Goal: Task Accomplishment & Management: Complete application form

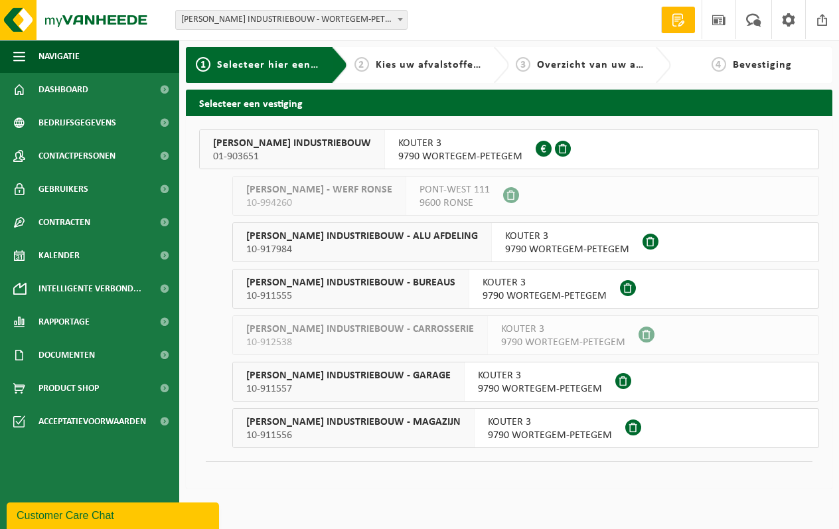
click at [317, 147] on span "WILLY NAESSENS INDUSTRIEBOUW" at bounding box center [292, 143] width 158 height 13
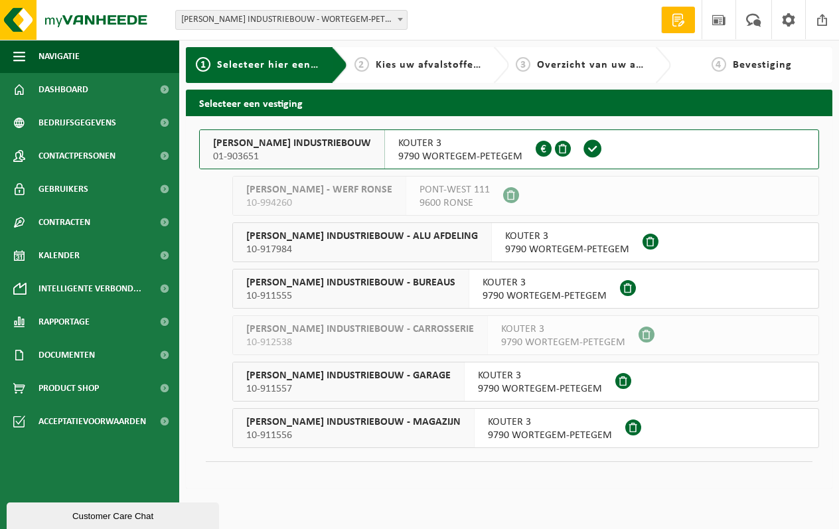
click at [421, 386] on span "10-911557" at bounding box center [348, 388] width 204 height 13
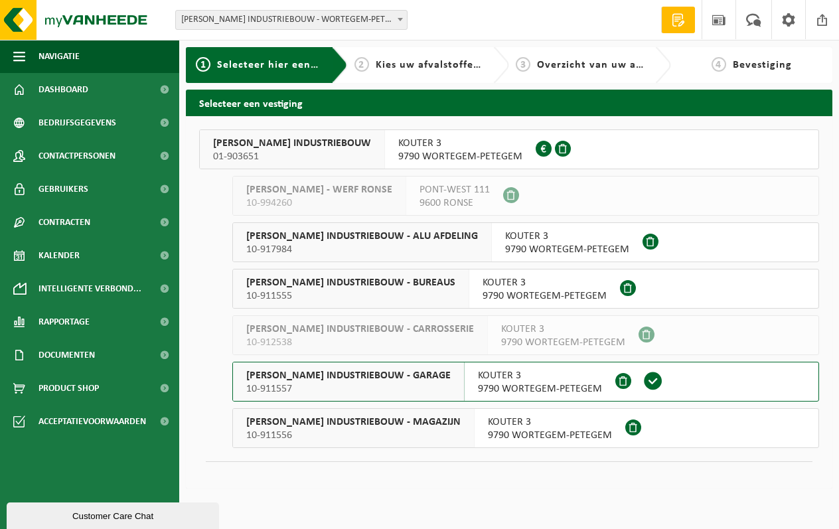
click at [285, 145] on span "WILLY NAESSENS INDUSTRIEBOUW" at bounding box center [292, 143] width 158 height 13
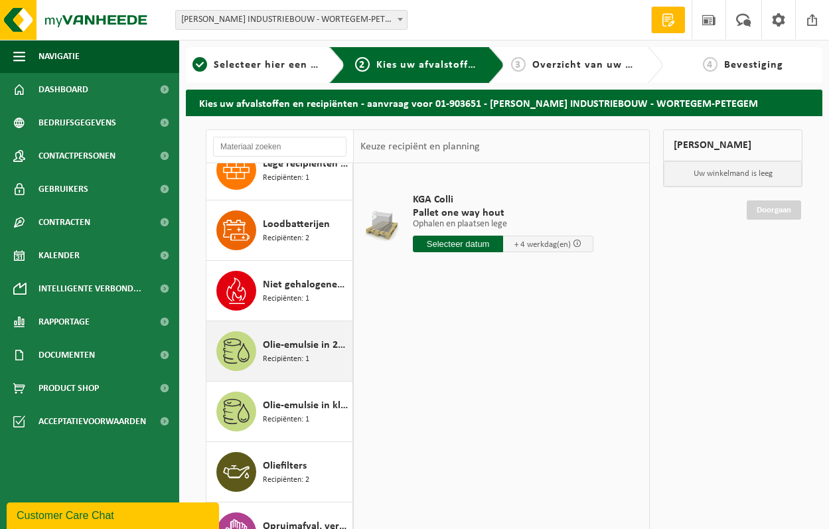
click at [284, 354] on span "Recipiënten: 1" at bounding box center [286, 359] width 46 height 13
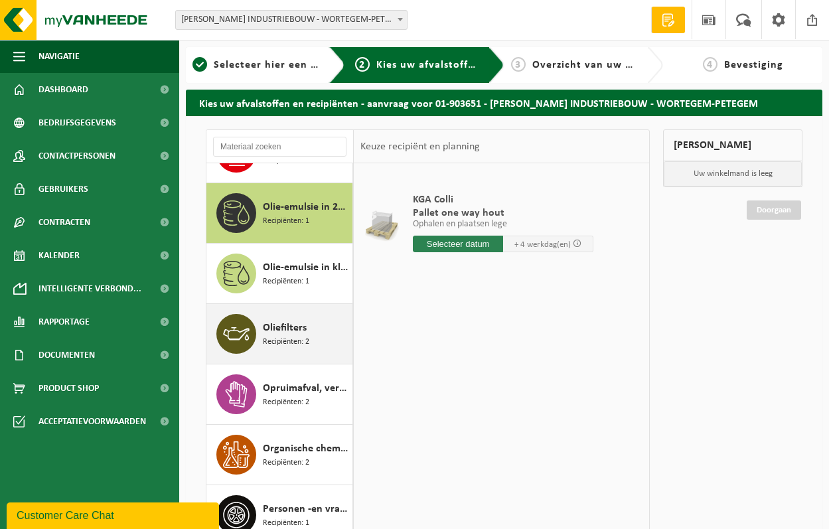
scroll to position [1087, 0]
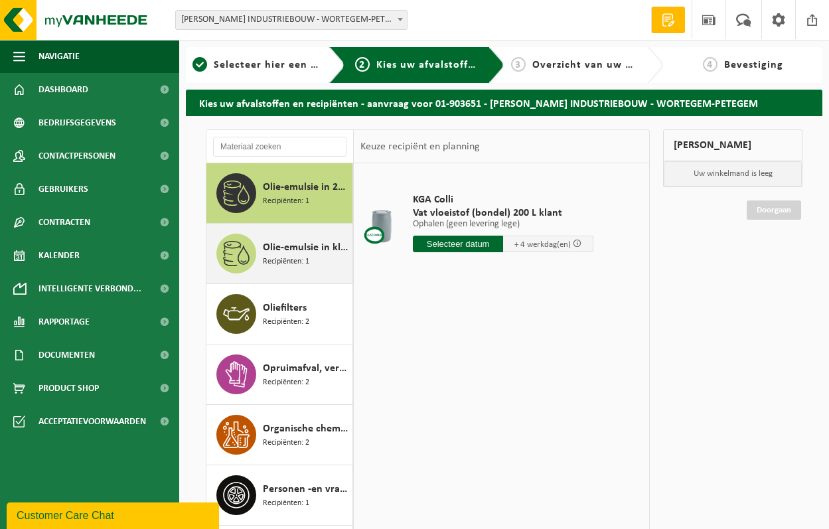
click at [282, 253] on span "Olie-emulsie in kleinverpakking" at bounding box center [306, 248] width 86 height 16
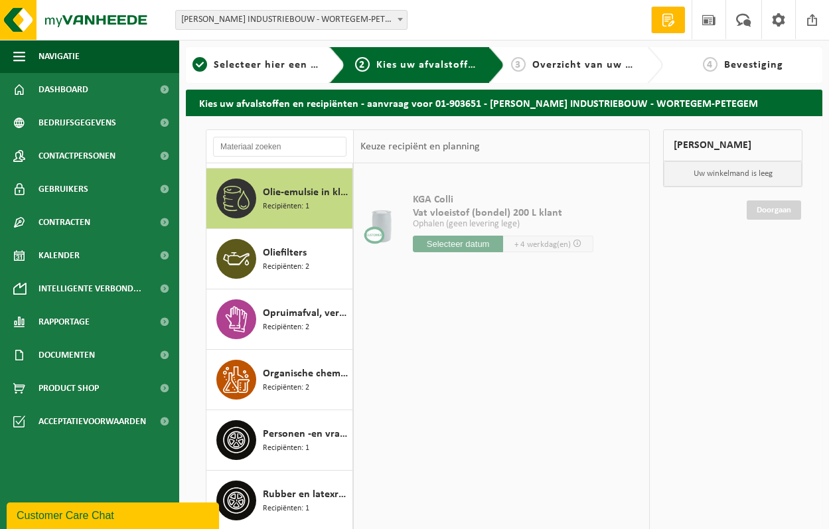
scroll to position [1147, 0]
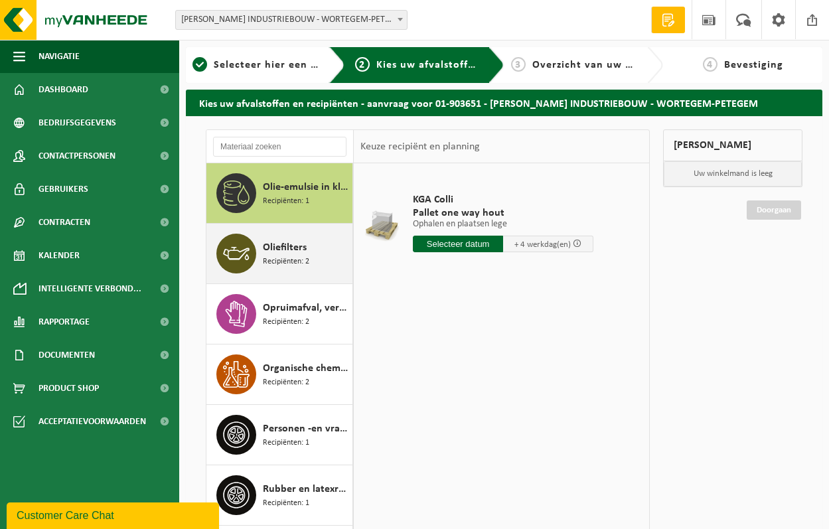
click at [286, 258] on span "Recipiënten: 2" at bounding box center [286, 261] width 46 height 13
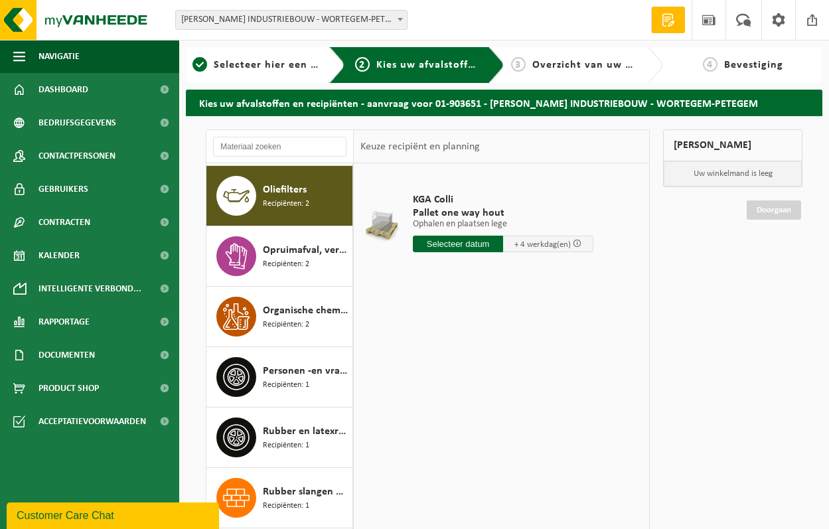
scroll to position [1208, 0]
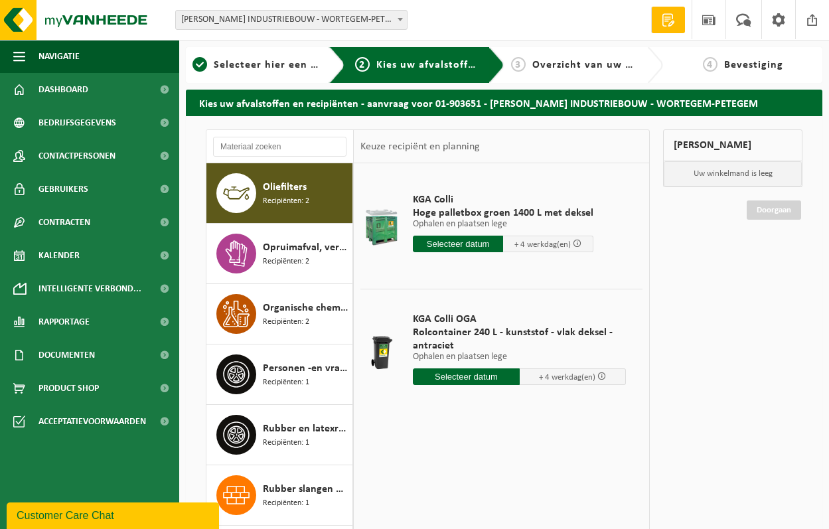
click at [478, 245] on input "text" at bounding box center [458, 244] width 90 height 17
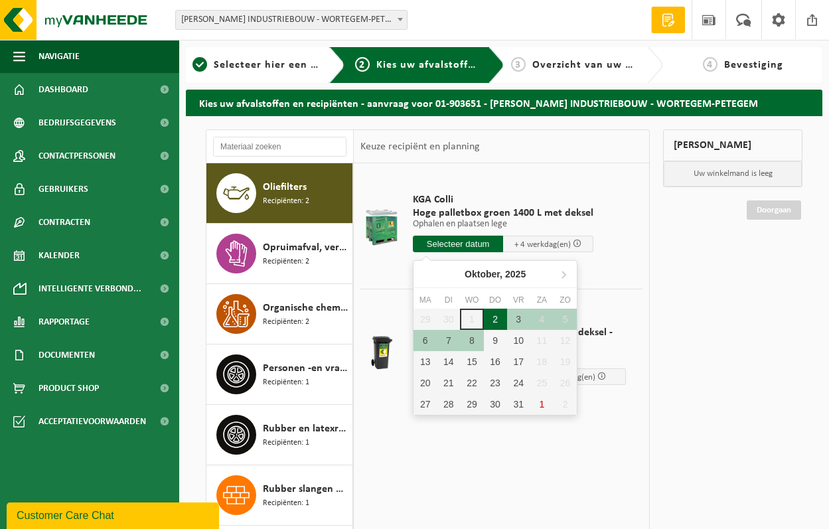
click at [500, 319] on div "2" at bounding box center [495, 319] width 23 height 21
type input "Van 2025-10-02"
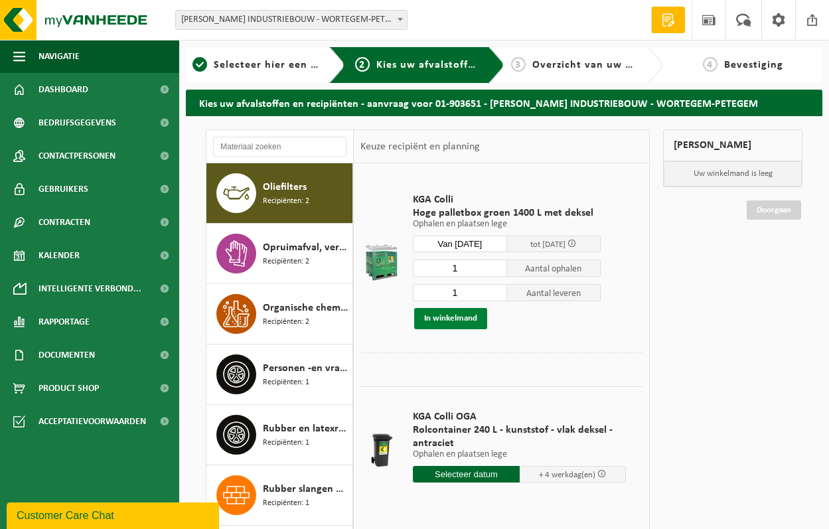
click at [459, 321] on button "In winkelmand" at bounding box center [450, 318] width 73 height 21
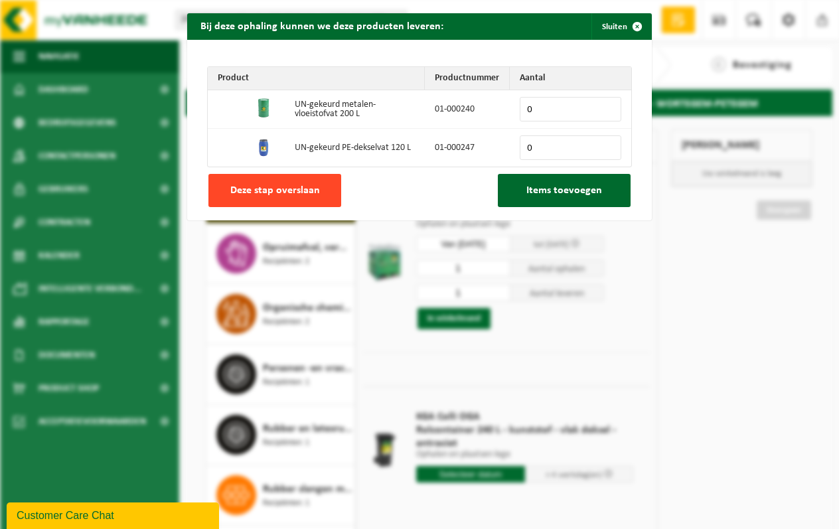
click at [299, 186] on span "Deze stap overslaan" at bounding box center [275, 190] width 90 height 11
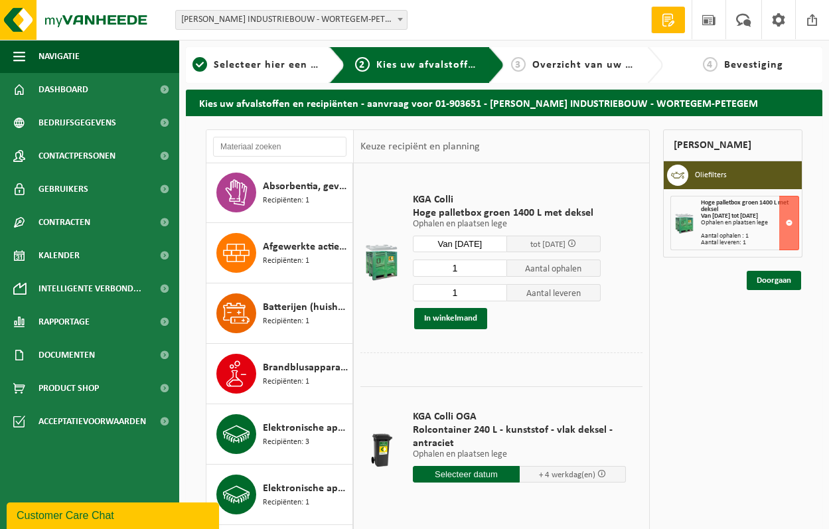
scroll to position [0, 0]
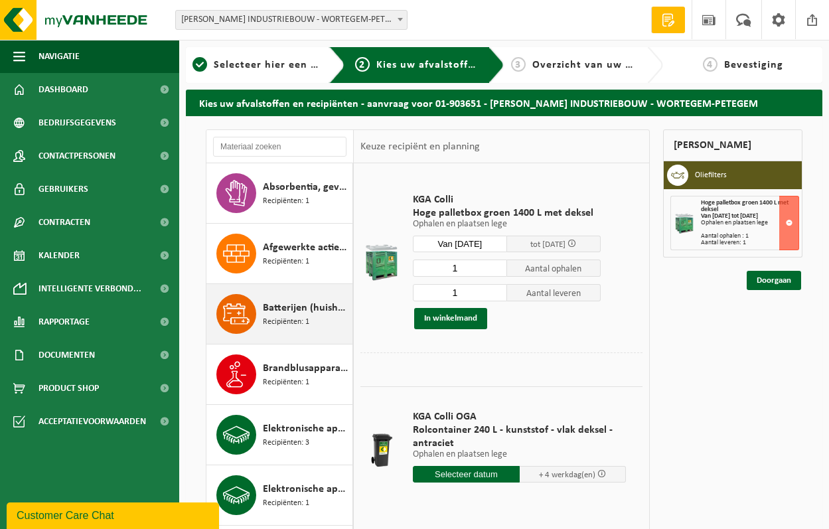
click at [270, 317] on span "Recipiënten: 1" at bounding box center [286, 322] width 46 height 13
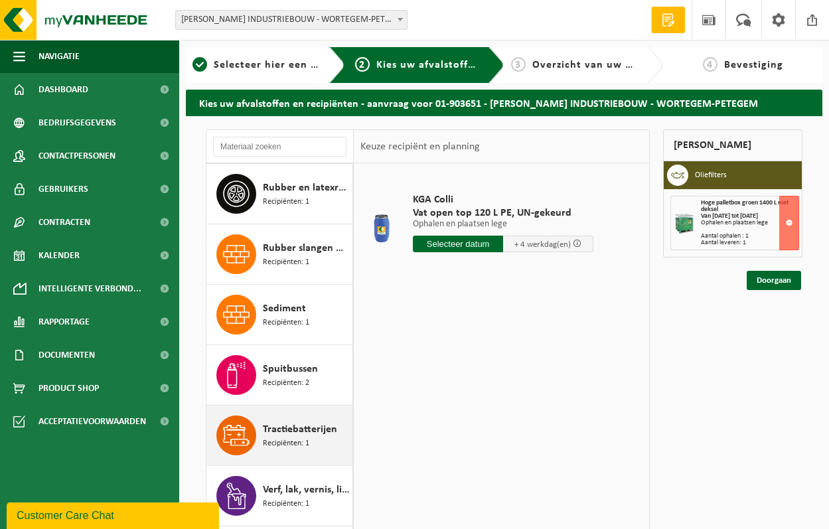
click at [287, 427] on span "Tractiebatterijen" at bounding box center [300, 429] width 74 height 16
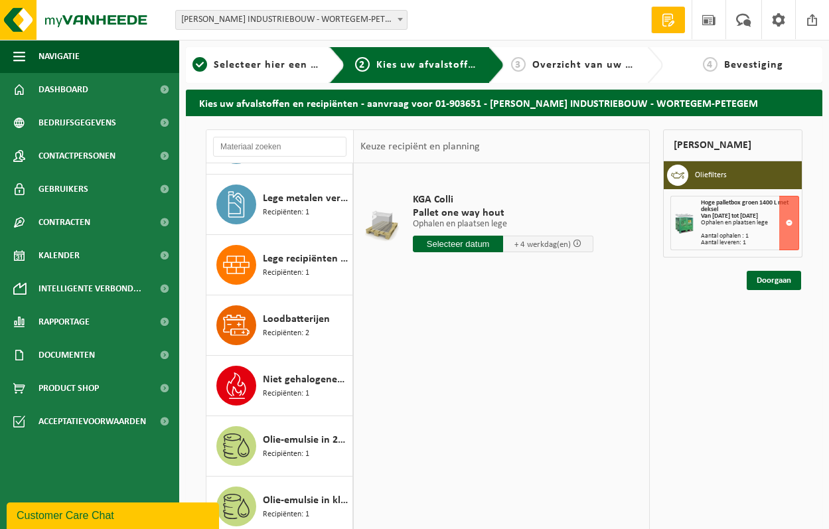
scroll to position [828, 0]
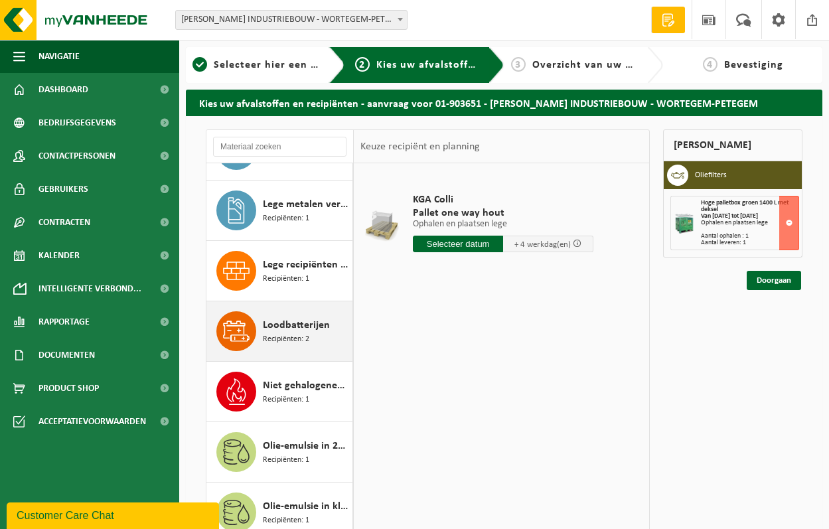
click at [300, 334] on span "Recipiënten: 2" at bounding box center [286, 339] width 46 height 13
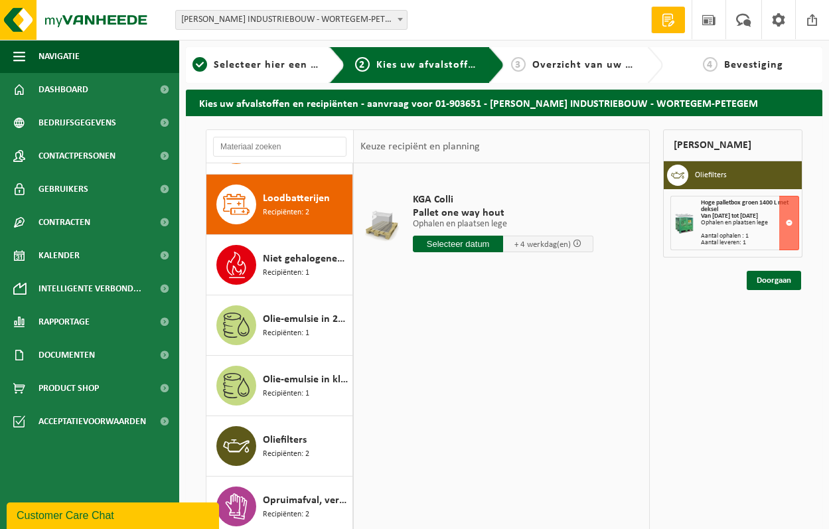
scroll to position [966, 0]
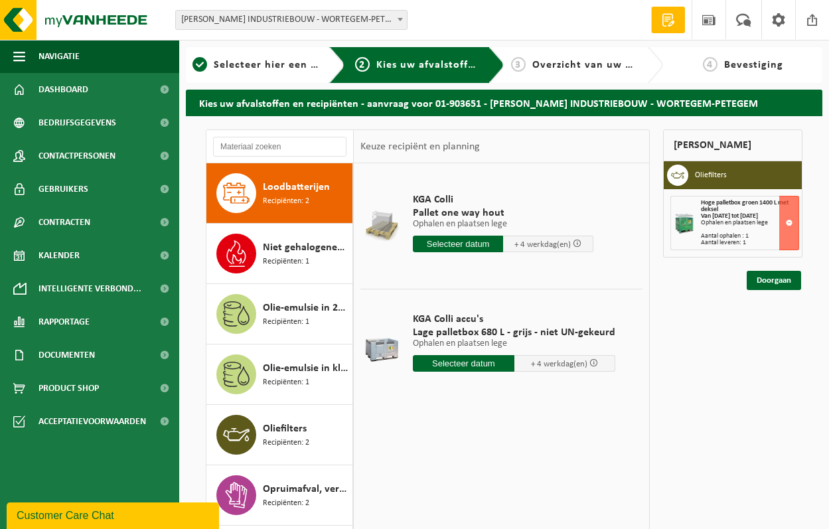
click at [461, 364] on input "text" at bounding box center [464, 363] width 102 height 17
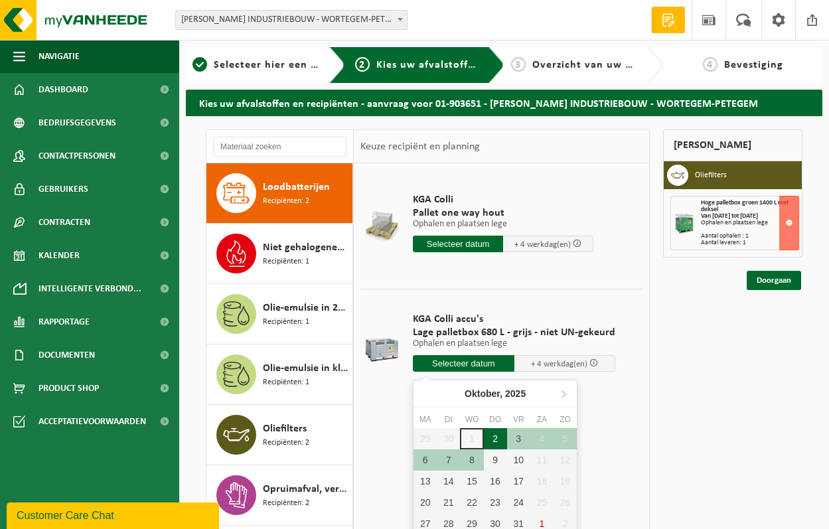
click at [500, 439] on div "2" at bounding box center [495, 438] width 23 height 21
type input "Van 2025-10-02"
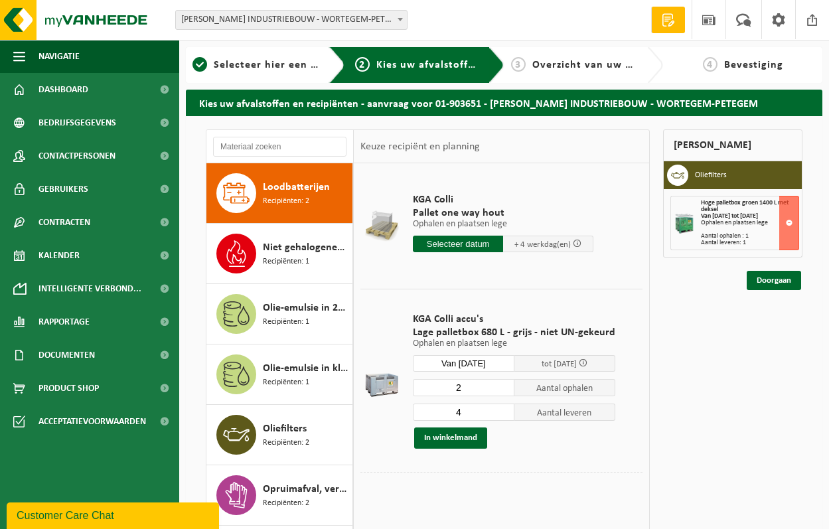
click at [502, 389] on input "2" at bounding box center [464, 387] width 102 height 17
click at [502, 389] on input "1" at bounding box center [464, 387] width 102 height 17
click at [502, 389] on input "0" at bounding box center [464, 387] width 102 height 17
type input "1"
click at [501, 386] on input "1" at bounding box center [464, 387] width 102 height 17
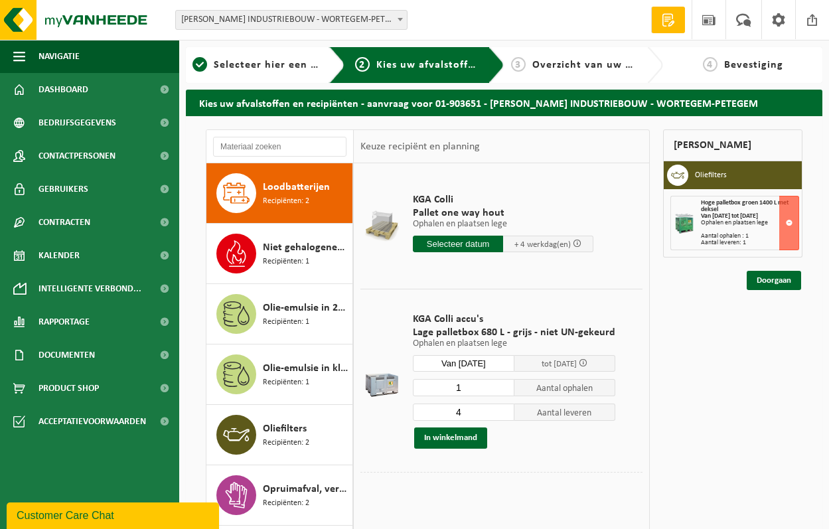
click at [483, 417] on input "4" at bounding box center [464, 411] width 102 height 17
click at [501, 416] on input "3" at bounding box center [464, 411] width 102 height 17
click at [501, 416] on input "2" at bounding box center [464, 411] width 102 height 17
type input "1"
click at [501, 416] on input "1" at bounding box center [464, 411] width 102 height 17
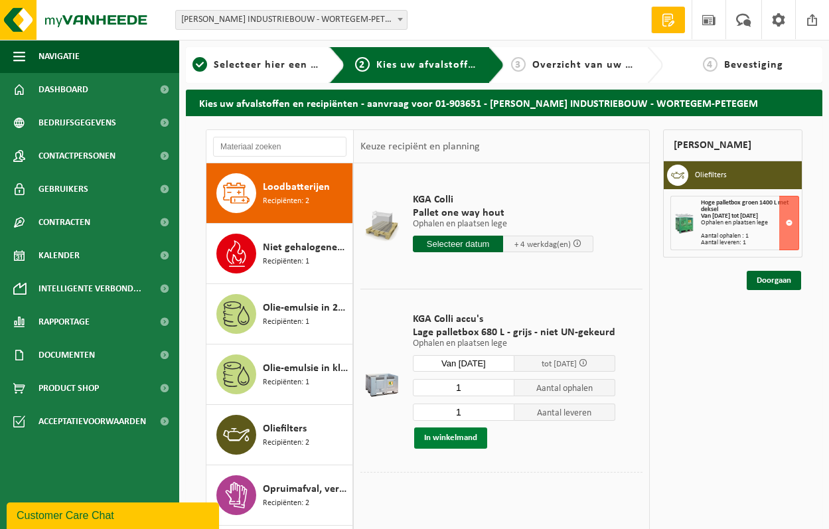
click at [443, 439] on button "In winkelmand" at bounding box center [450, 437] width 73 height 21
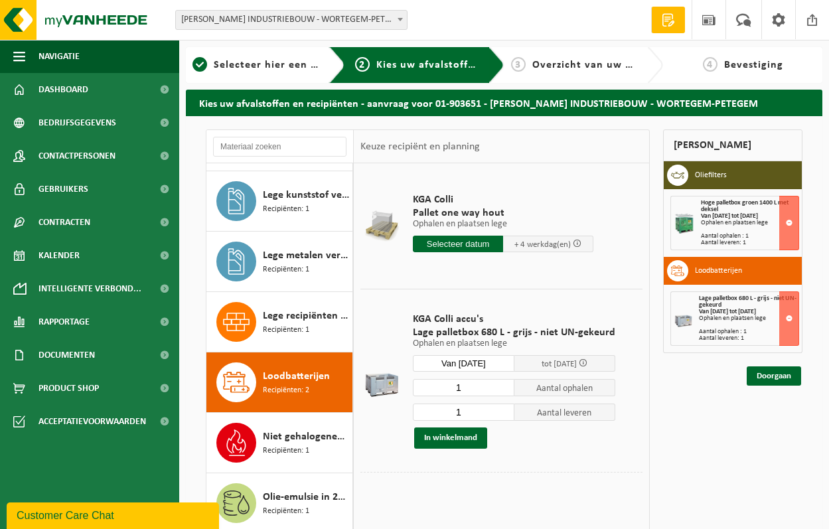
scroll to position [863, 0]
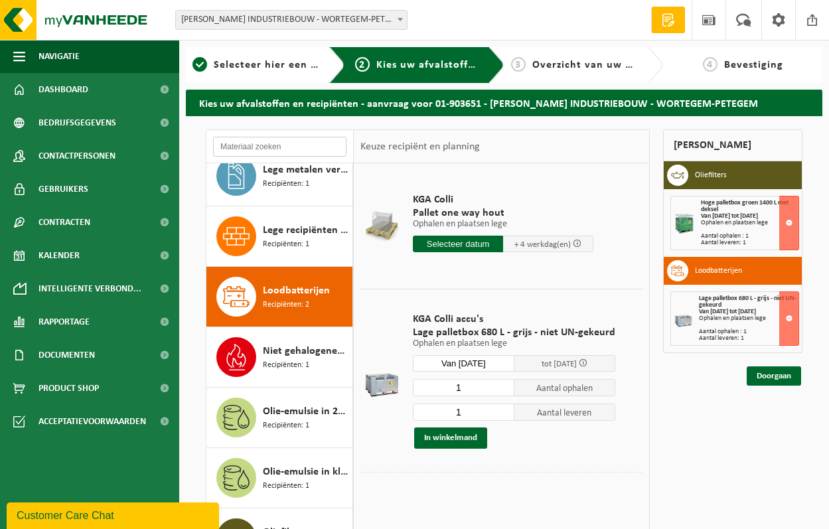
click at [297, 150] on input "text" at bounding box center [279, 147] width 133 height 20
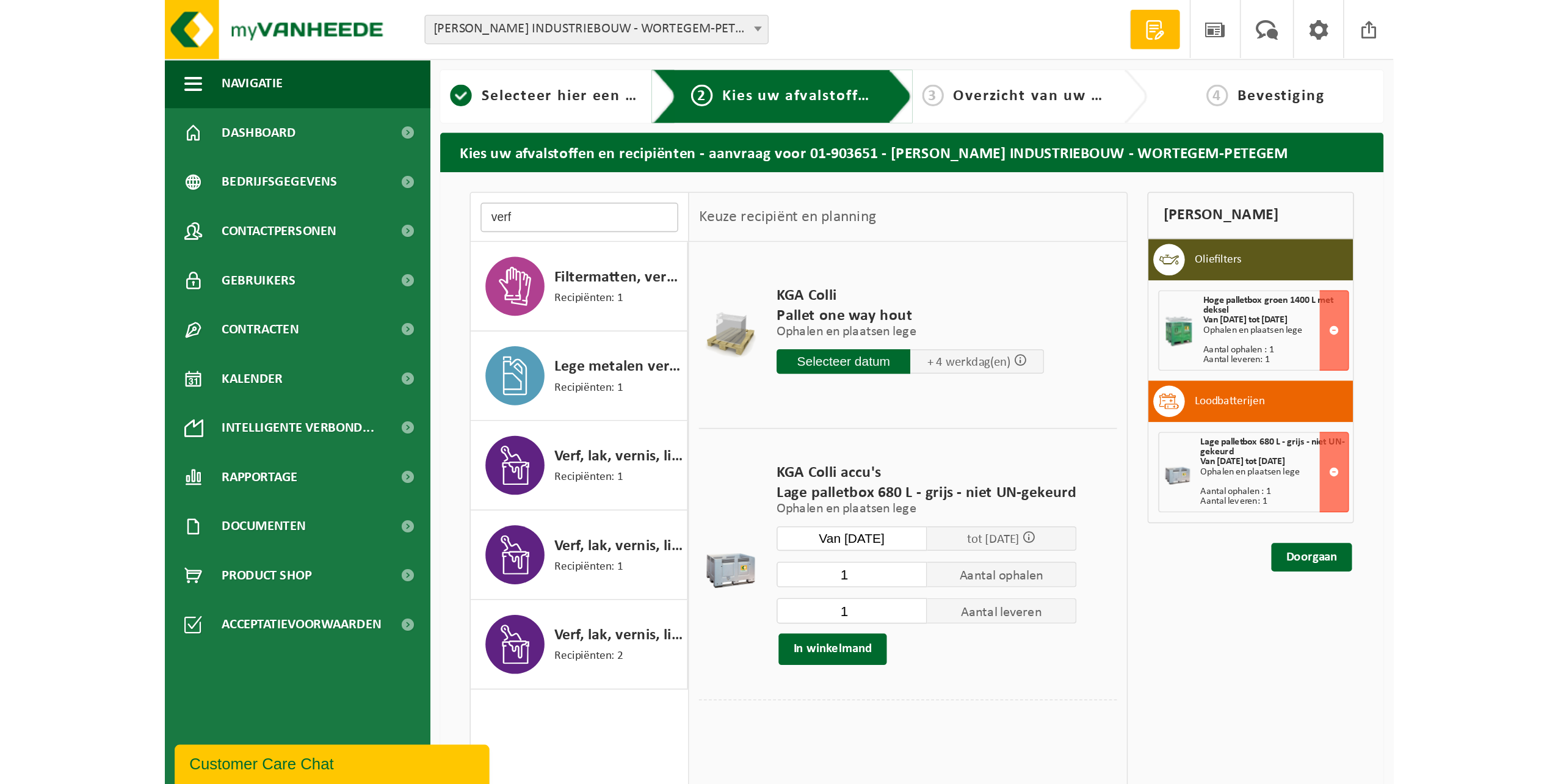
scroll to position [0, 0]
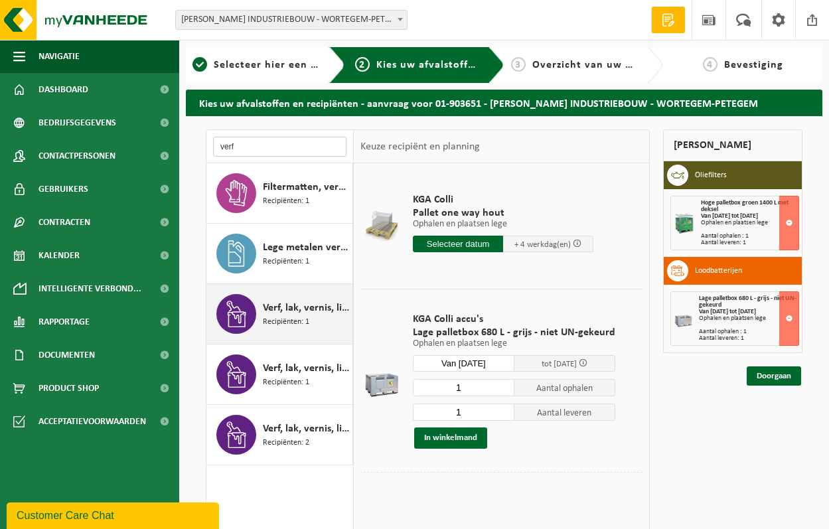
type input "verf"
click at [303, 312] on span "Verf, lak, vernis, lijm en inkt, industrieel in 200lt-vat" at bounding box center [306, 308] width 86 height 16
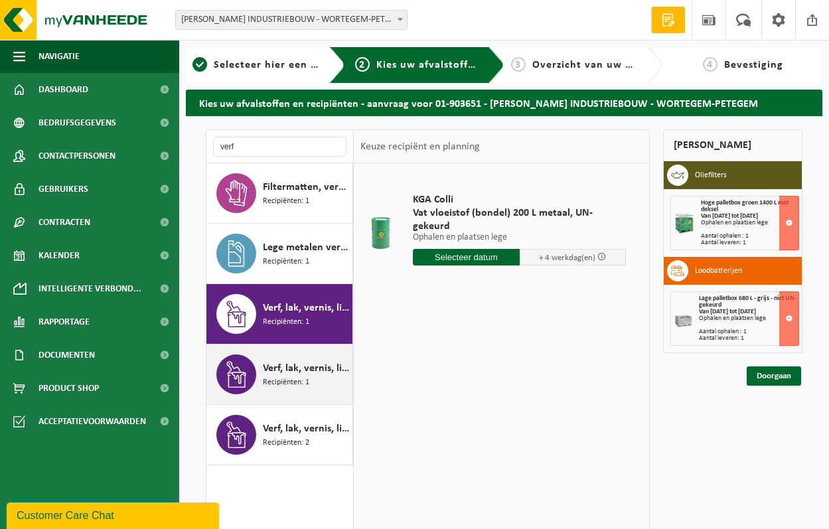
click at [292, 393] on div "Verf, lak, vernis, lijm en inkt, industrieel in IBC Recipiënten: 1" at bounding box center [306, 374] width 86 height 40
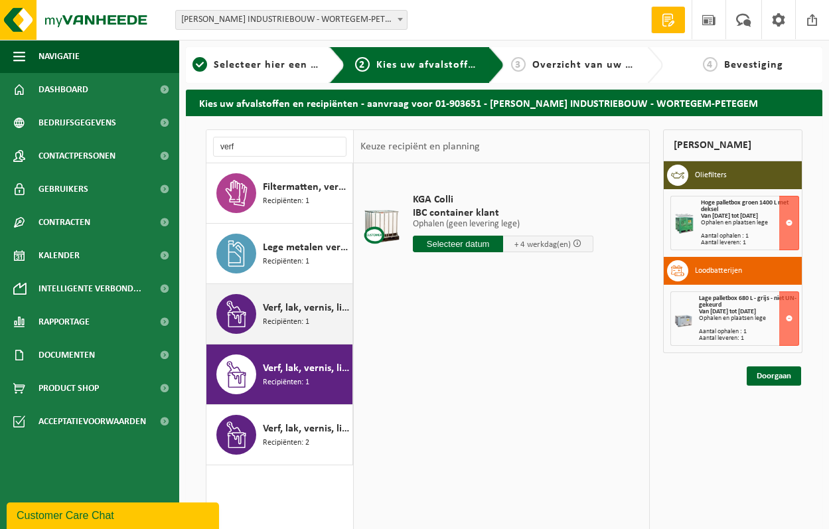
click at [303, 324] on span "Recipiënten: 1" at bounding box center [286, 322] width 46 height 13
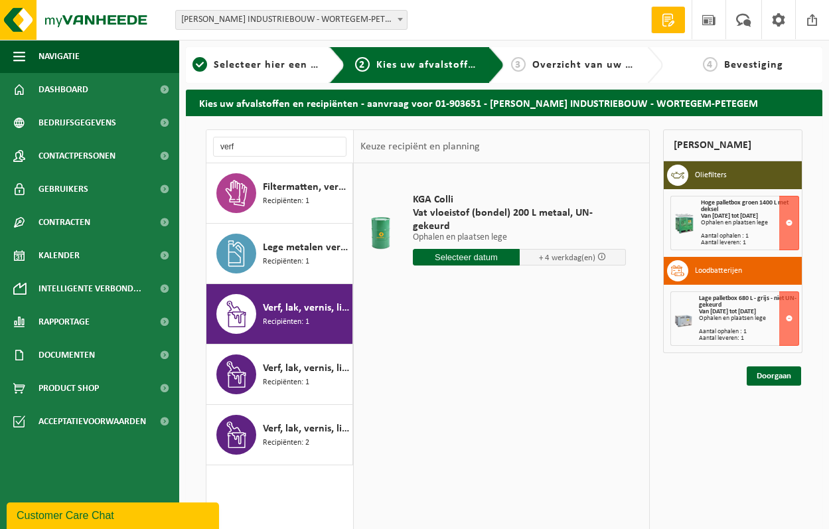
click at [457, 249] on input "text" at bounding box center [466, 257] width 107 height 17
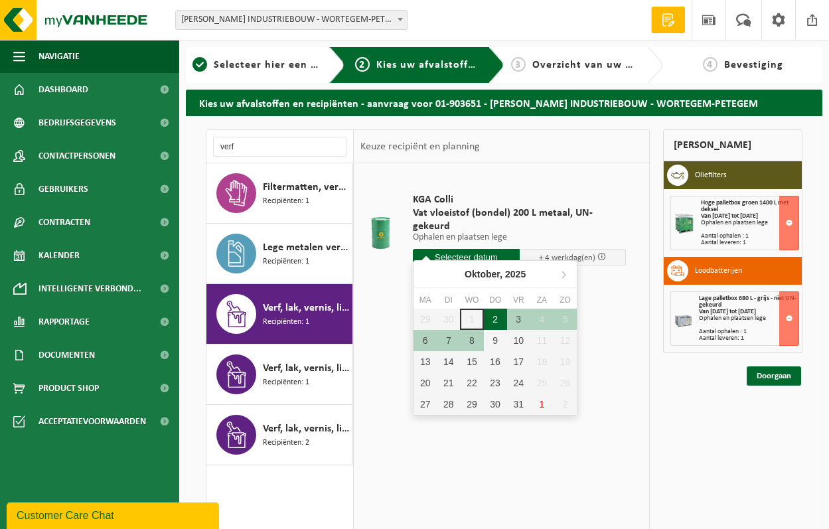
click at [497, 319] on div "2" at bounding box center [495, 319] width 23 height 21
type input "Van 2025-10-02"
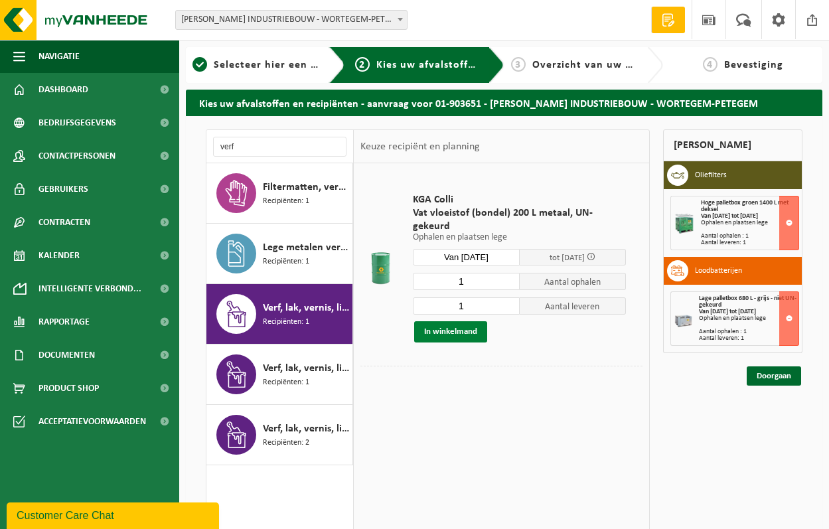
click at [480, 321] on button "In winkelmand" at bounding box center [450, 331] width 73 height 21
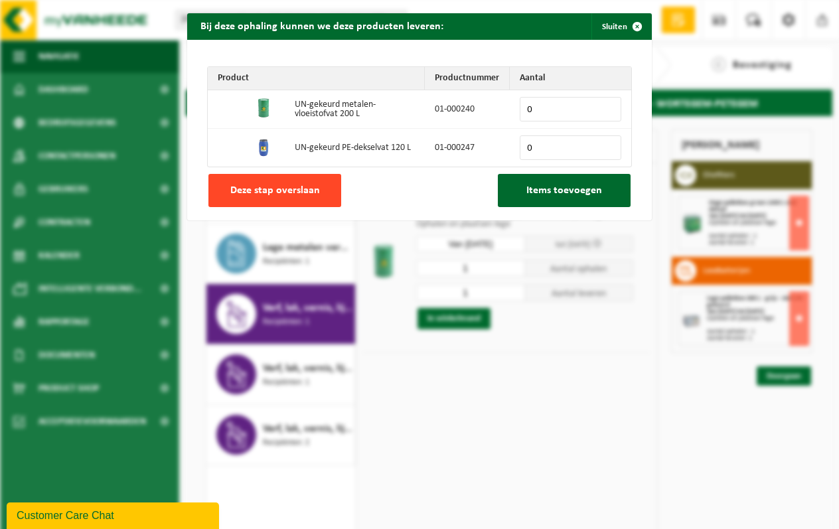
click at [275, 182] on button "Deze stap overslaan" at bounding box center [274, 190] width 133 height 33
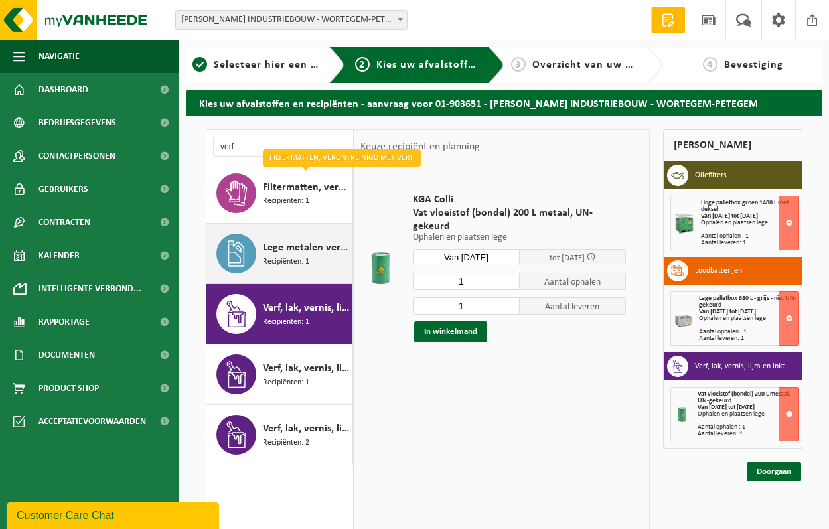
click at [304, 252] on span "Lege metalen verpakkingen van verf en/of inkt (schraapschoon)" at bounding box center [306, 248] width 86 height 16
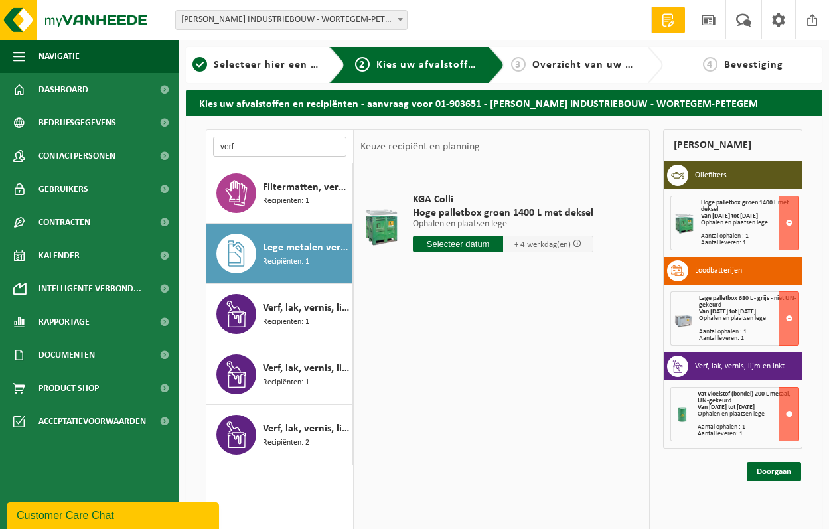
click at [274, 150] on input "verf" at bounding box center [279, 147] width 133 height 20
type input "v"
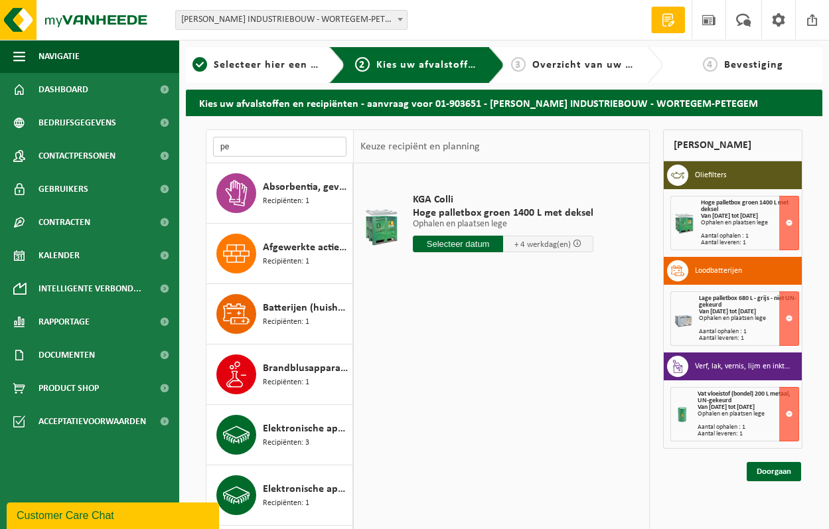
type input "p"
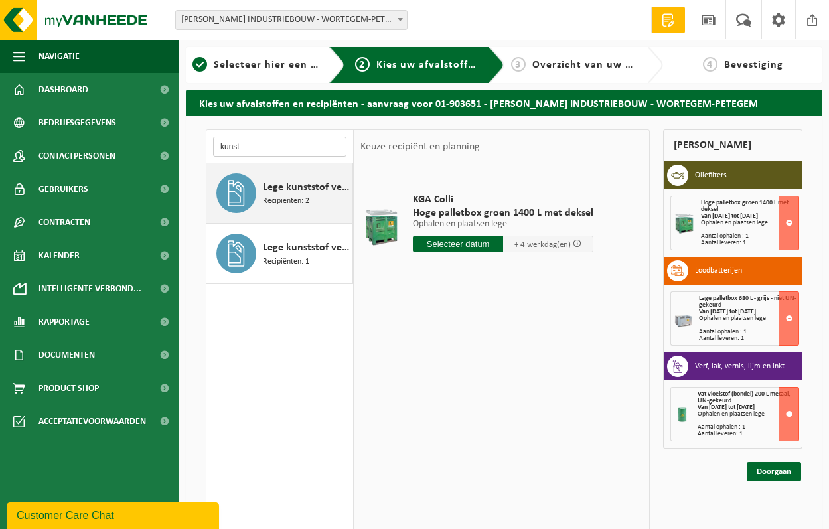
type input "kunst"
click at [311, 190] on span "Lege kunststof verpakkingen van gevaarlijke stoffen" at bounding box center [306, 187] width 86 height 16
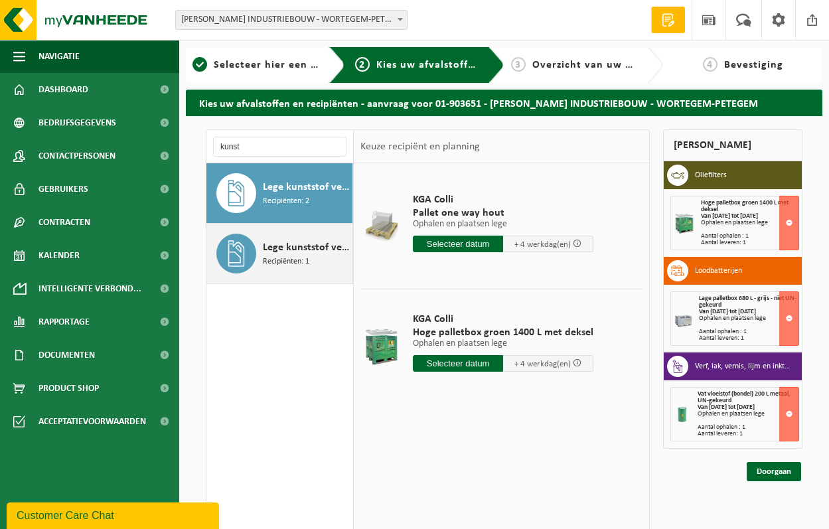
click at [287, 256] on span "Recipiënten: 1" at bounding box center [286, 261] width 46 height 13
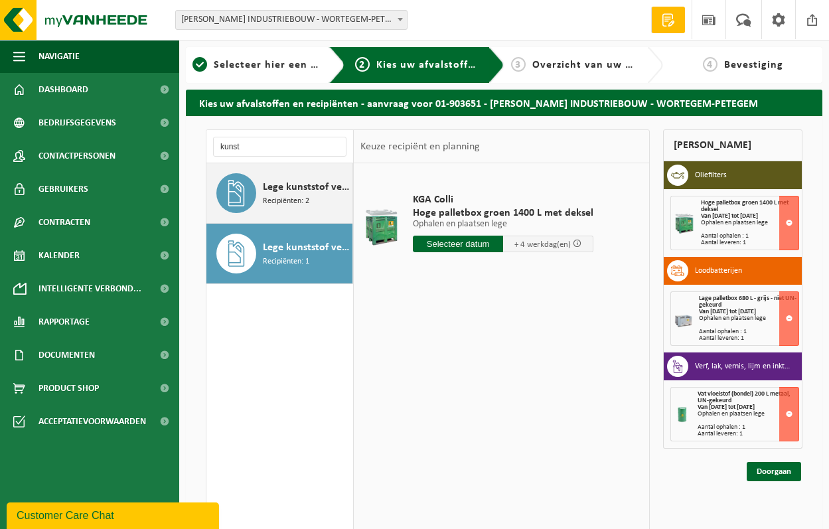
click at [282, 188] on span "Lege kunststof verpakkingen van gevaarlijke stoffen" at bounding box center [306, 187] width 86 height 16
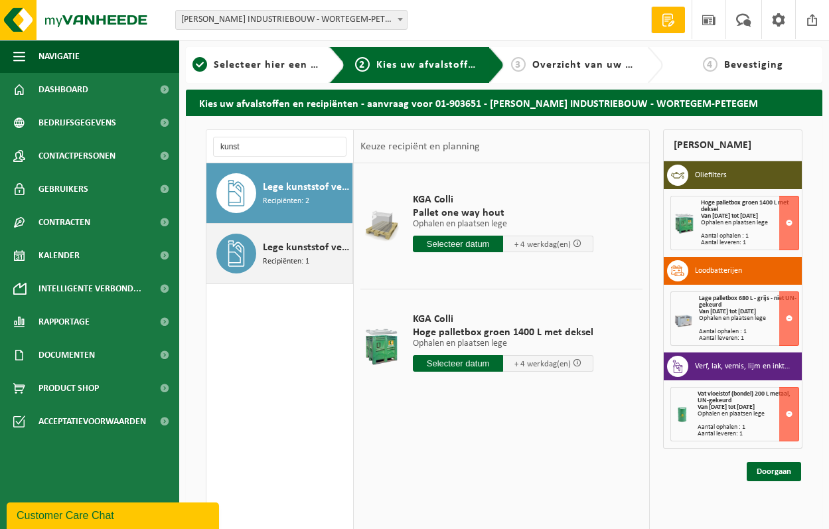
click at [294, 250] on span "Lege kunststof verpakkingen van olie" at bounding box center [306, 248] width 86 height 16
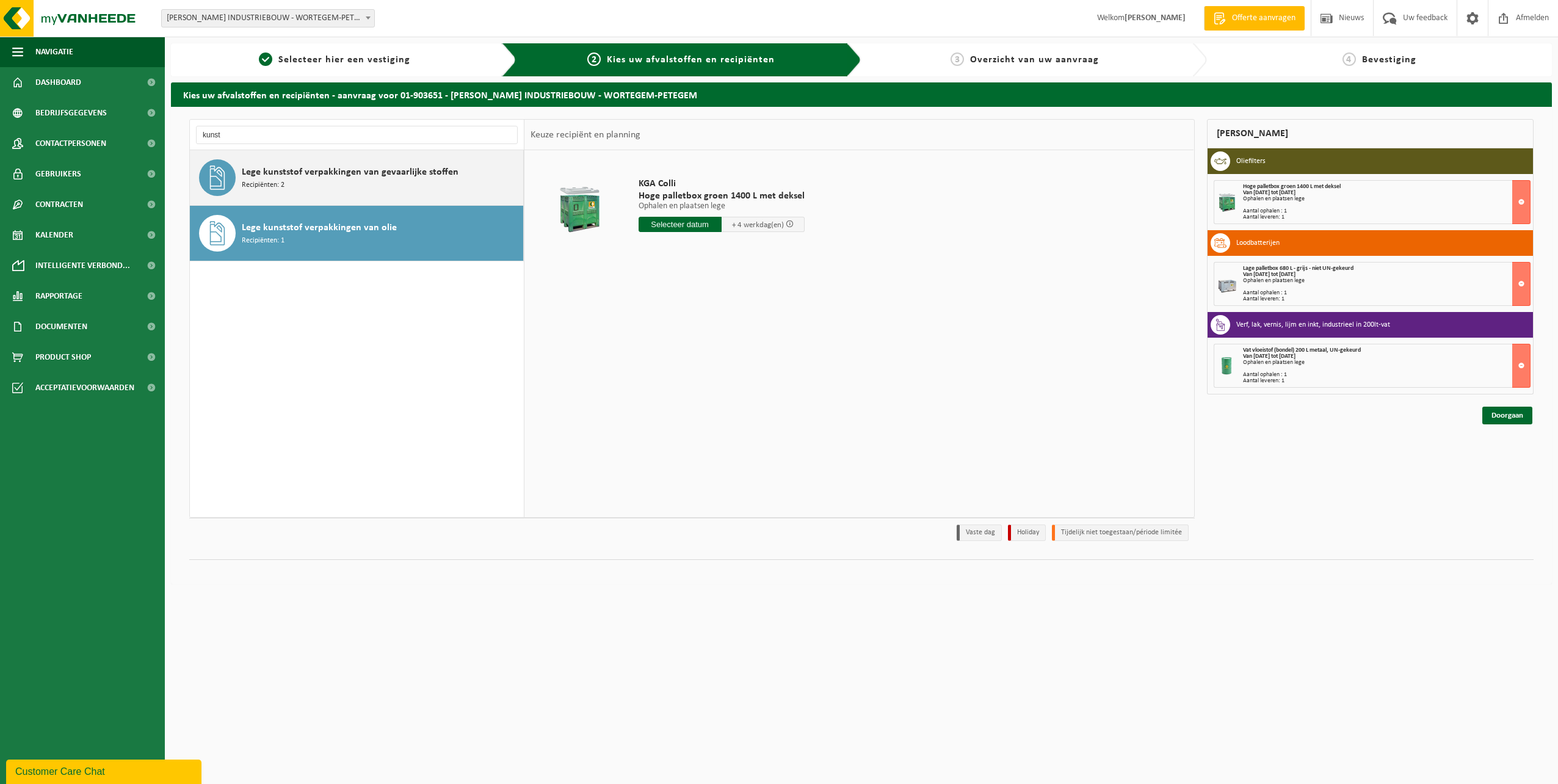
click at [366, 187] on div "Lege kunststof verpakkingen van gevaarlijke stoffen Recipiënten: 2" at bounding box center [381, 178] width 279 height 37
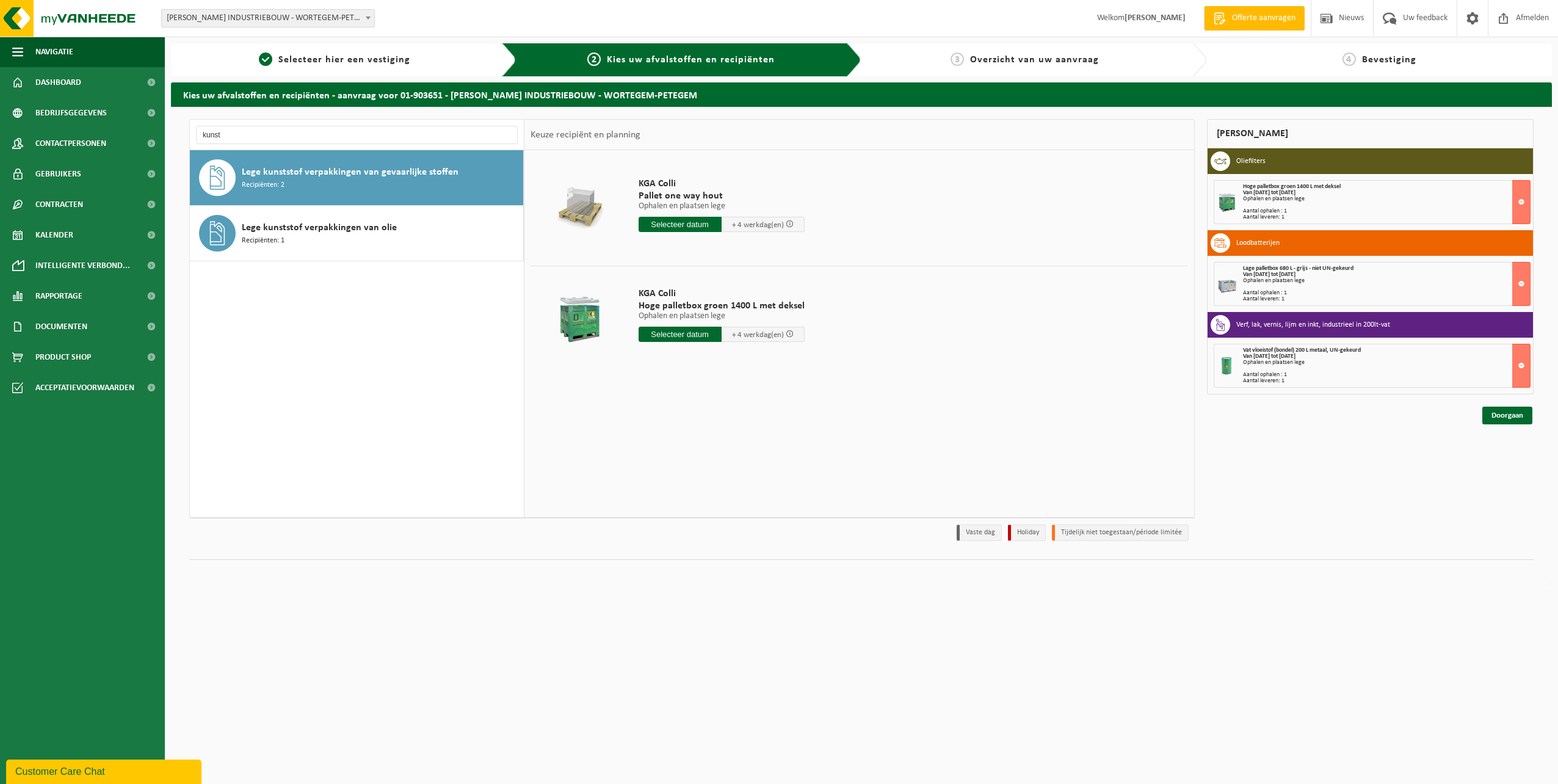
click at [678, 335] on input "text" at bounding box center [680, 334] width 83 height 16
click at [716, 404] on div "2" at bounding box center [713, 403] width 21 height 19
type input "Van 2025-10-02"
click at [714, 359] on input "2" at bounding box center [682, 356] width 87 height 16
type input "1"
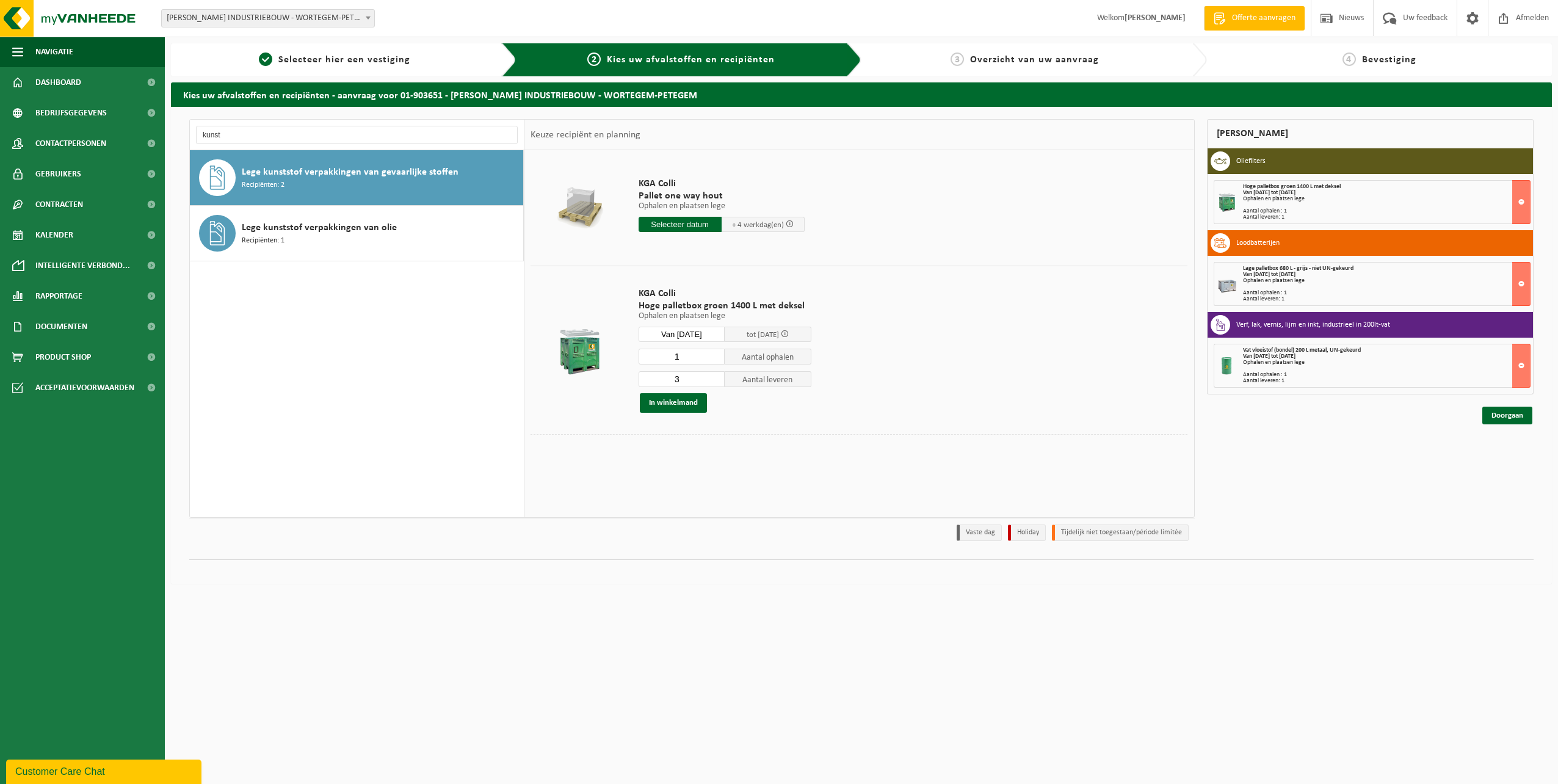
click at [714, 359] on input "1" at bounding box center [682, 356] width 87 height 16
click at [714, 384] on input "3" at bounding box center [682, 378] width 87 height 16
click at [714, 383] on input "2" at bounding box center [682, 378] width 87 height 16
type input "1"
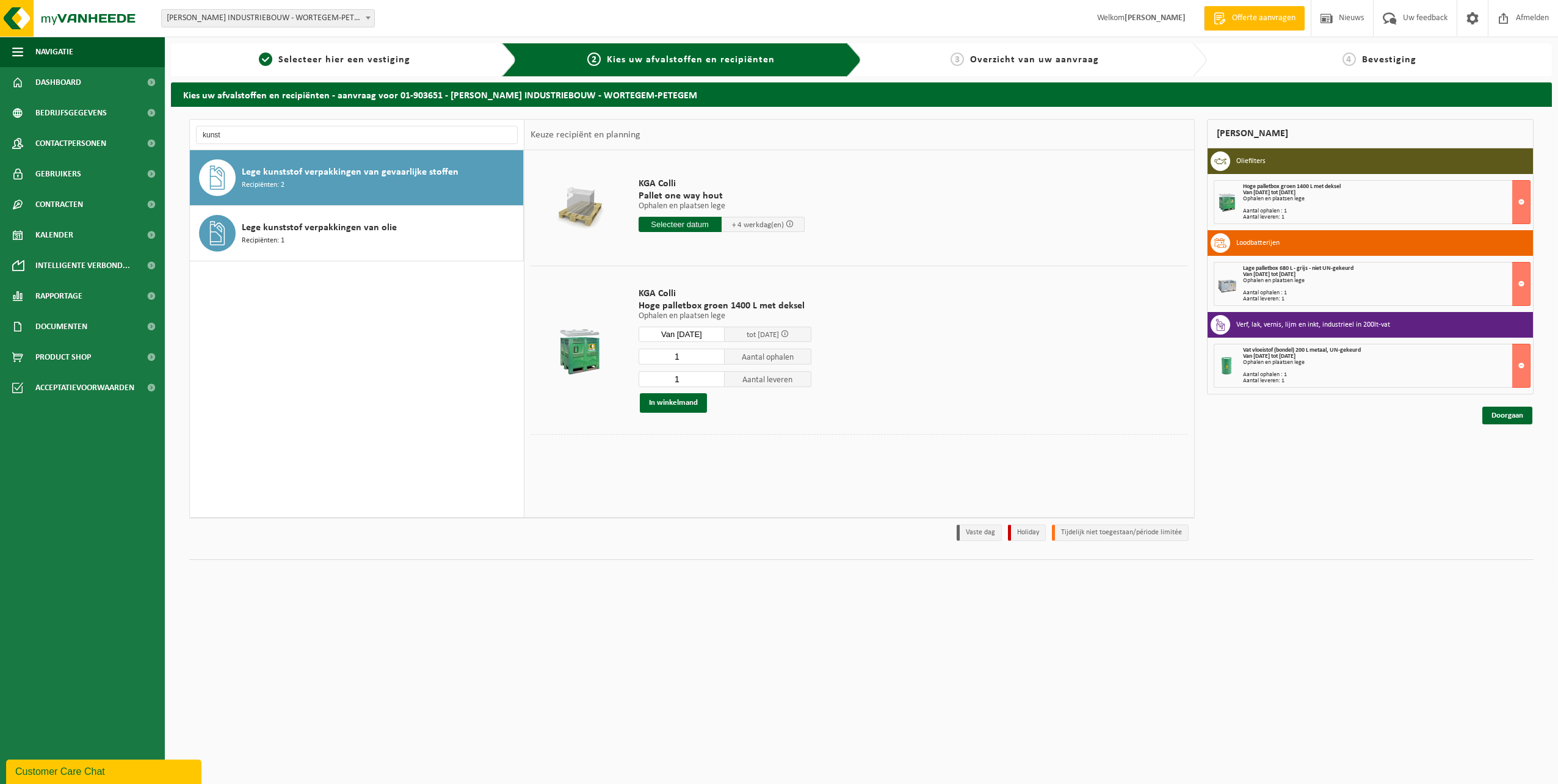
click at [714, 383] on input "1" at bounding box center [682, 378] width 87 height 16
click at [693, 402] on button "In winkelmand" at bounding box center [673, 402] width 67 height 19
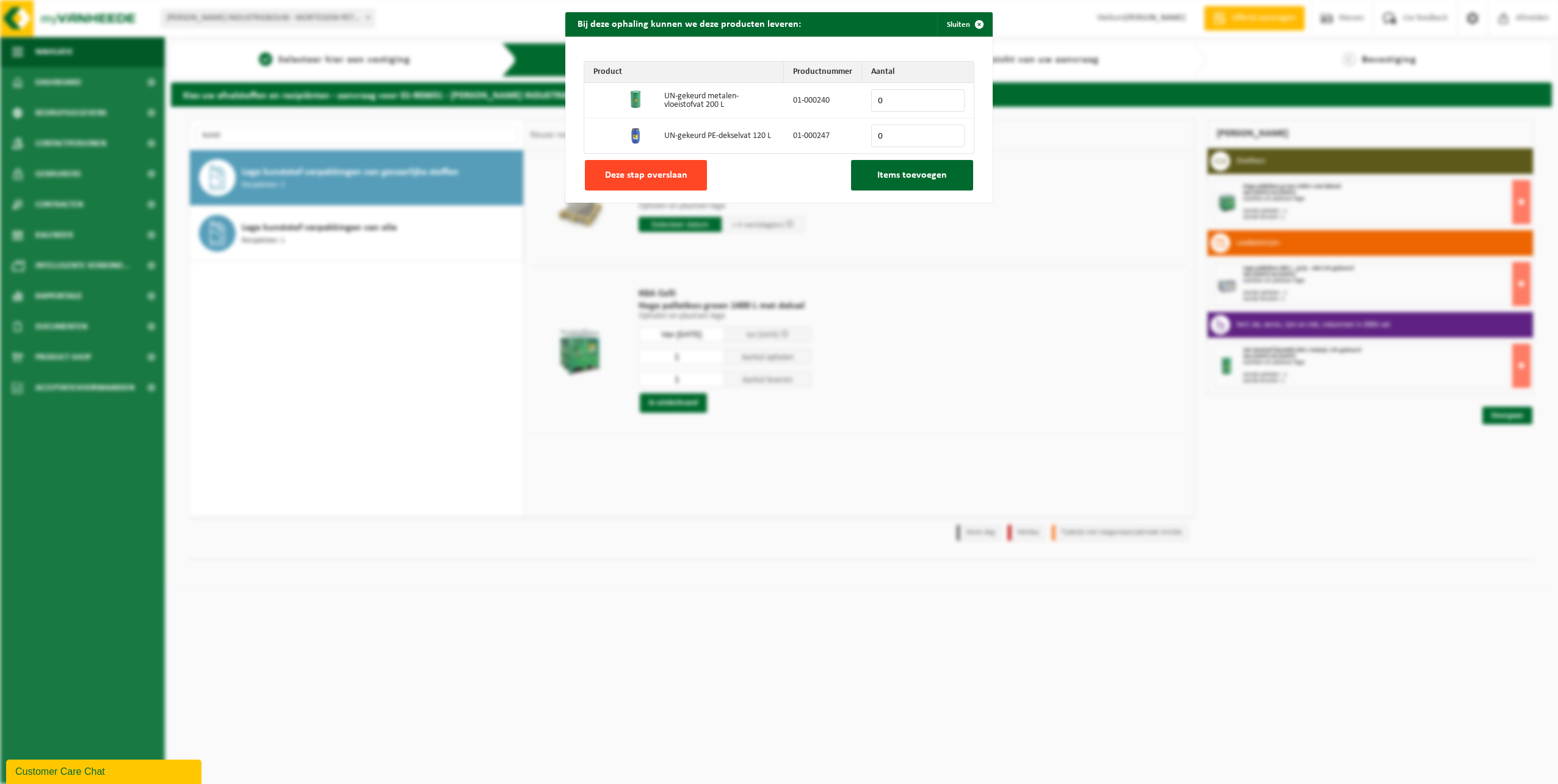
click at [667, 175] on span "Deze stap overslaan" at bounding box center [647, 175] width 83 height 10
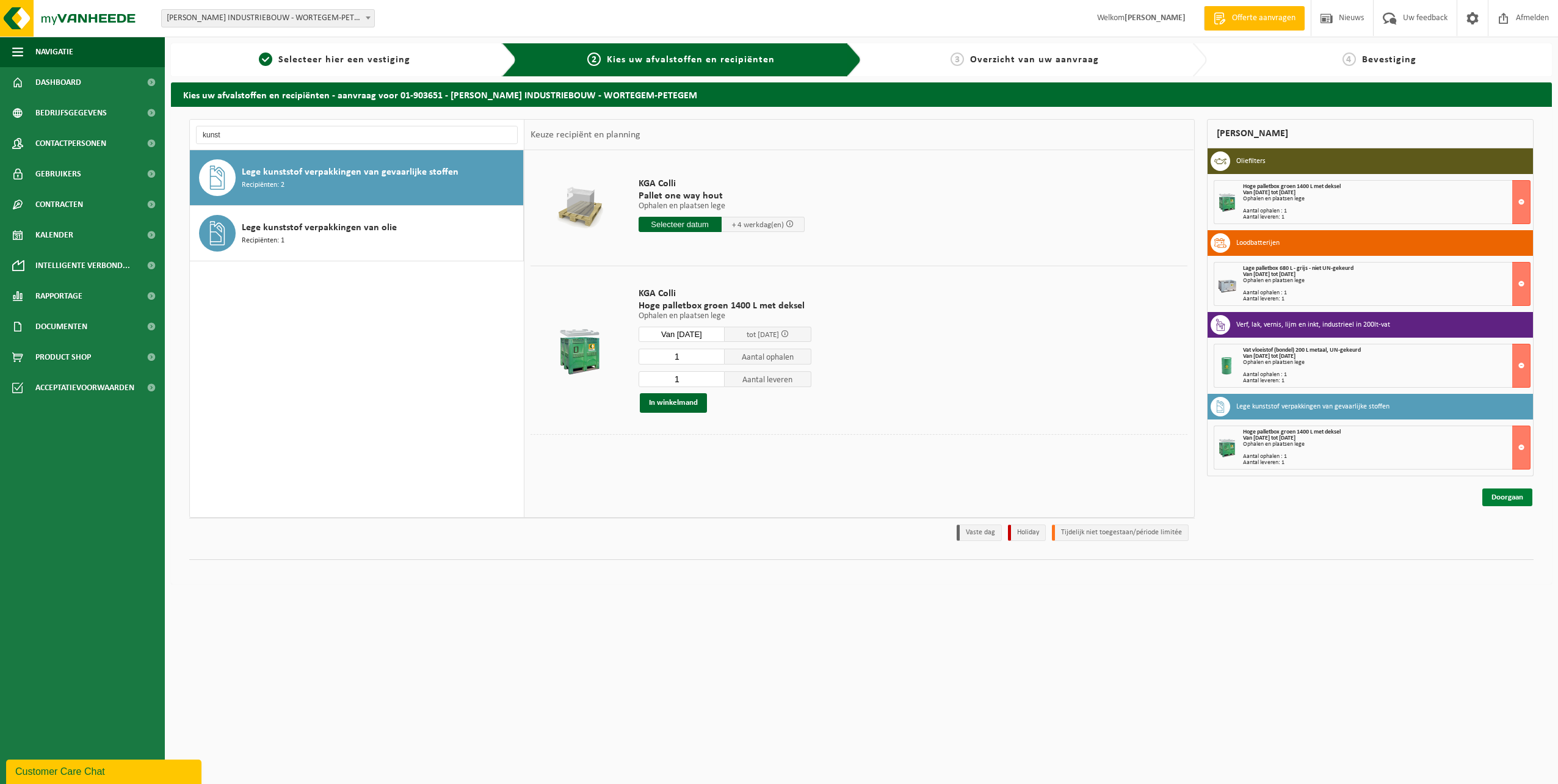
click at [762, 486] on link "Doorgaan" at bounding box center [1507, 497] width 50 height 17
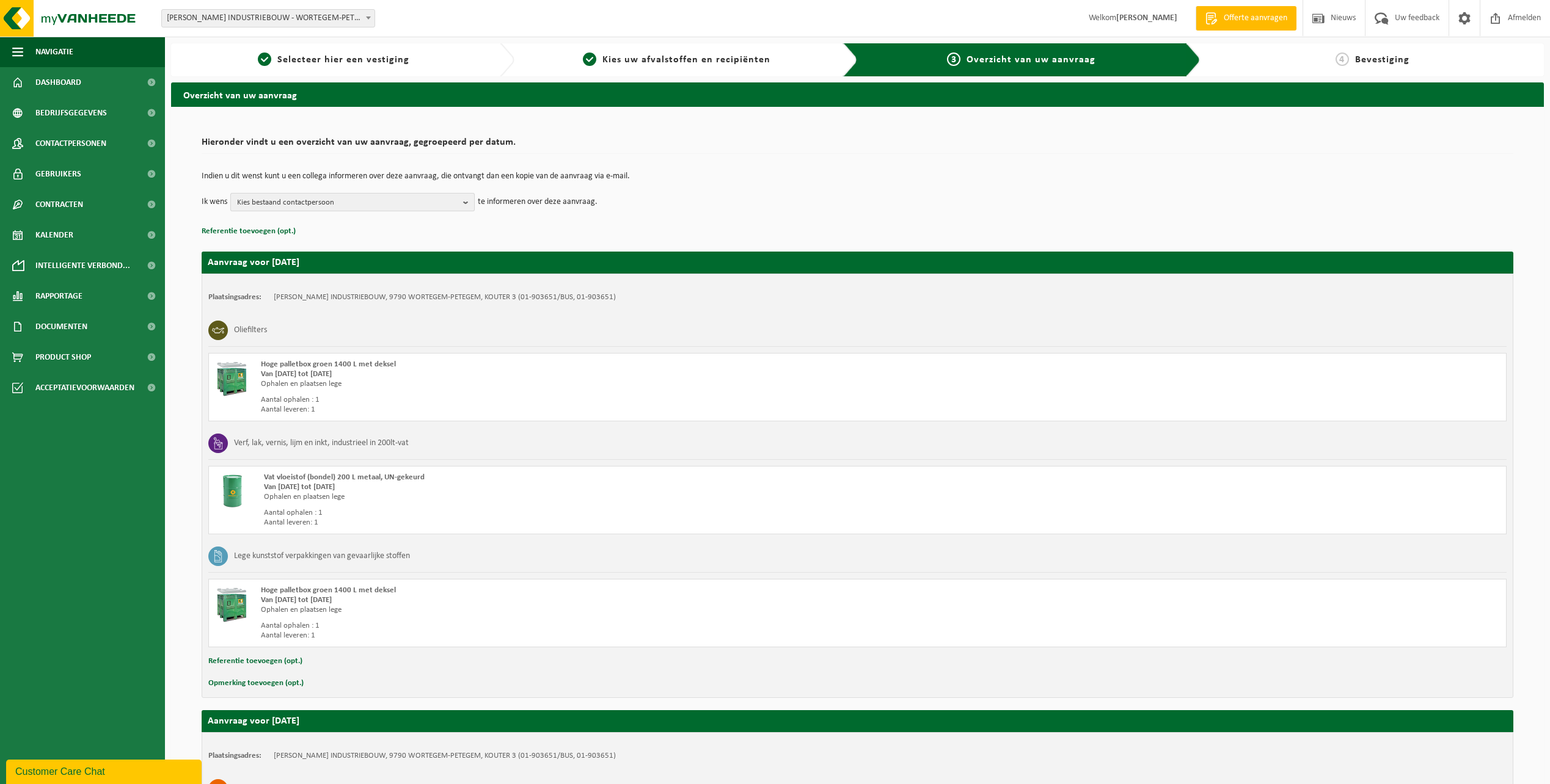
click at [310, 203] on span "Kies bestaand contactpersoon" at bounding box center [347, 202] width 221 height 18
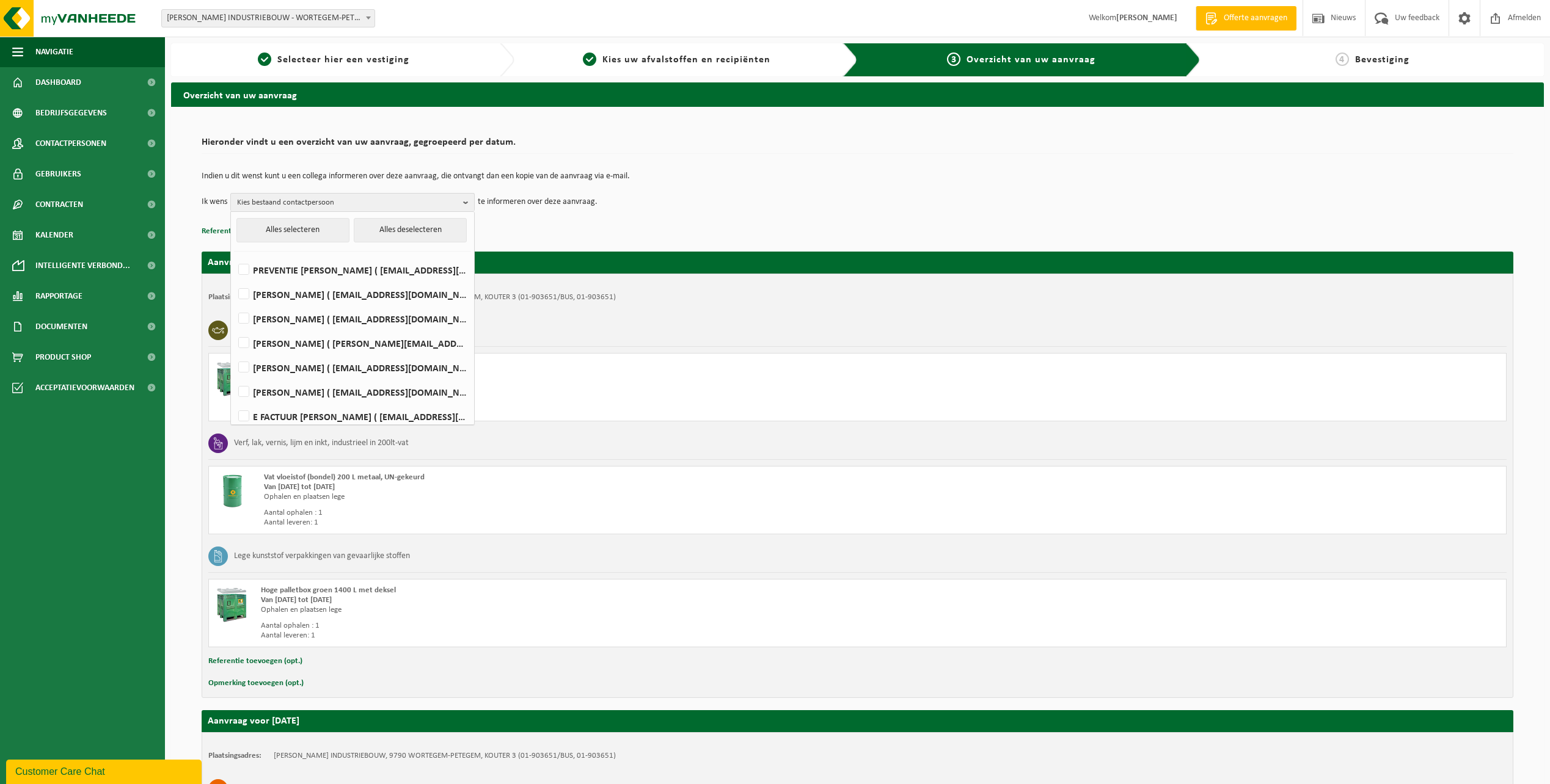
scroll to position [6, 0]
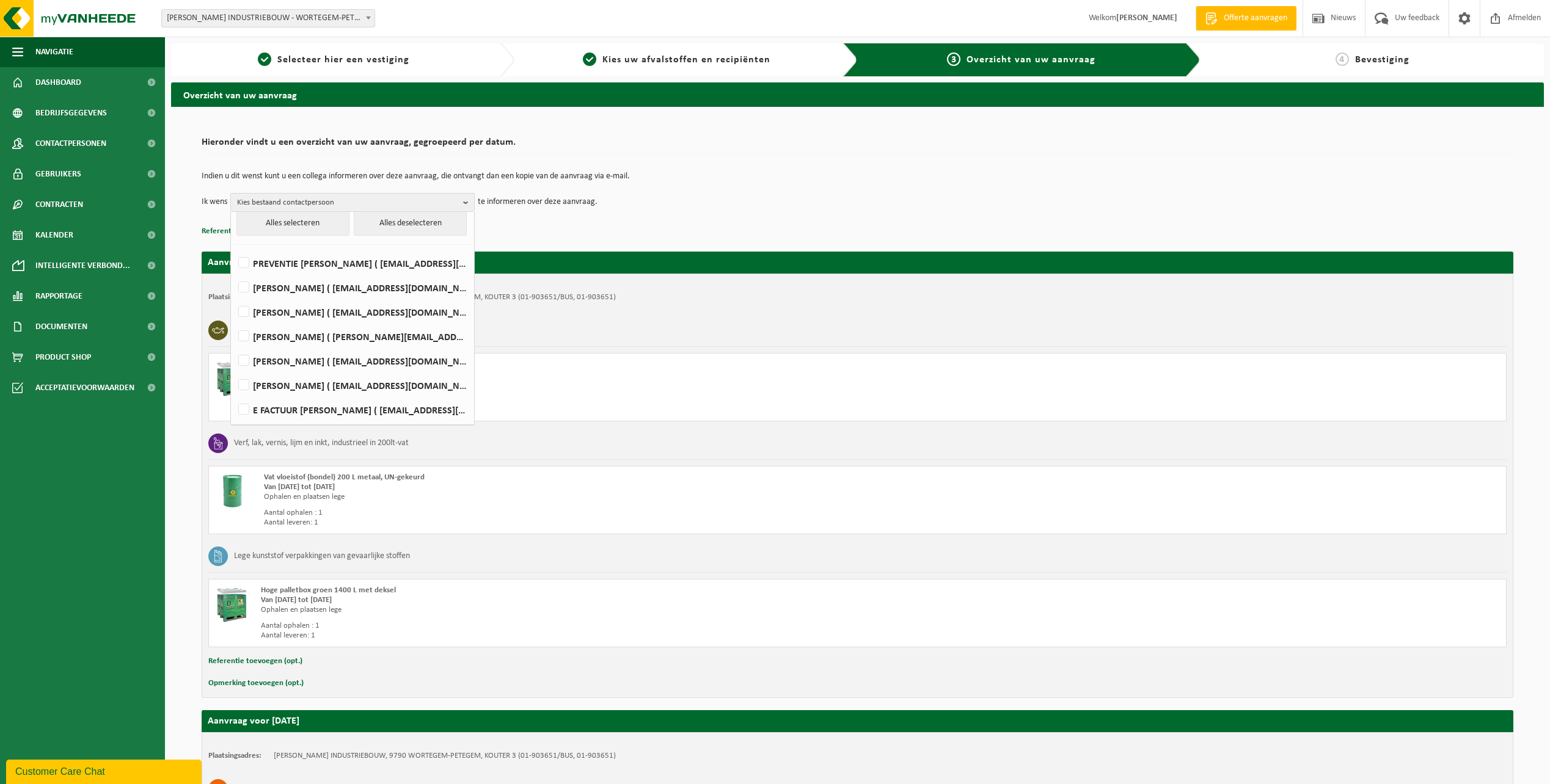
click at [747, 202] on td "Ik wens Kies bestaand contactpersoon Alles selecteren Alles deselecteren PREVEN…" at bounding box center [857, 202] width 1312 height 18
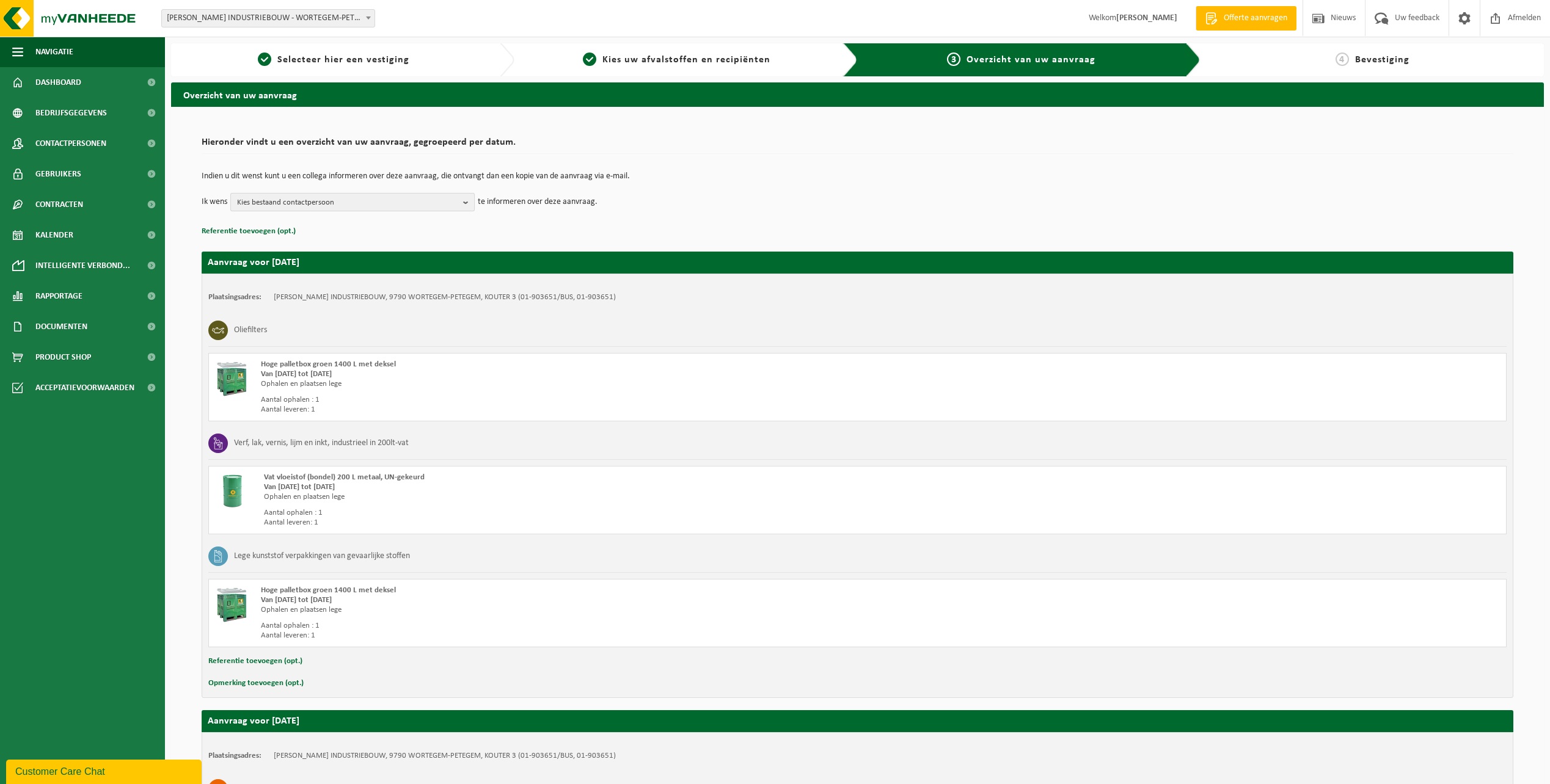
click at [369, 197] on span "Kies bestaand contactpersoon" at bounding box center [347, 202] width 221 height 18
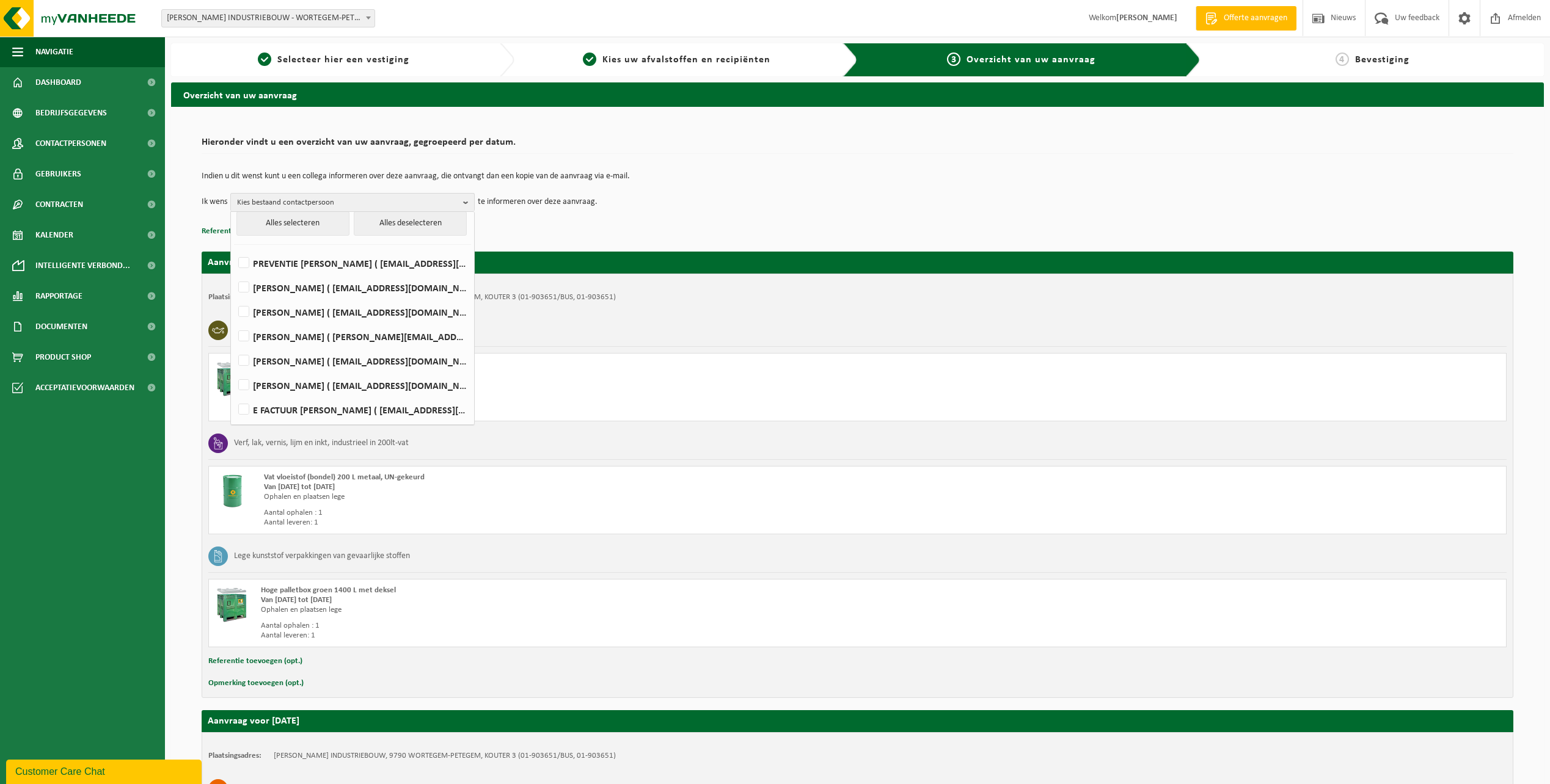
click at [692, 184] on td "Indien u dit wenst kunt u een collega informeren over deze aanvraag, die ontvan…" at bounding box center [857, 182] width 1312 height 21
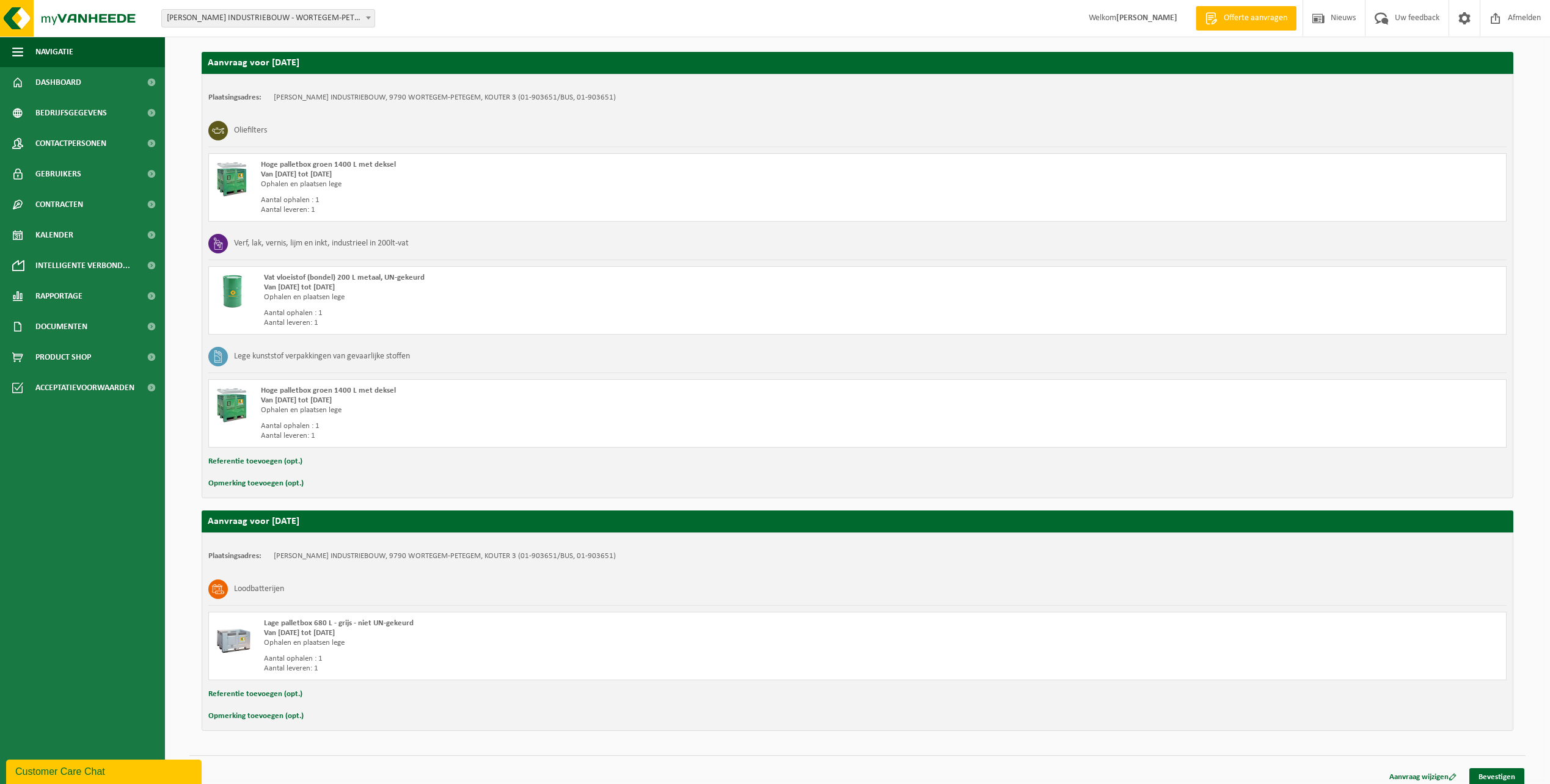
scroll to position [208, 0]
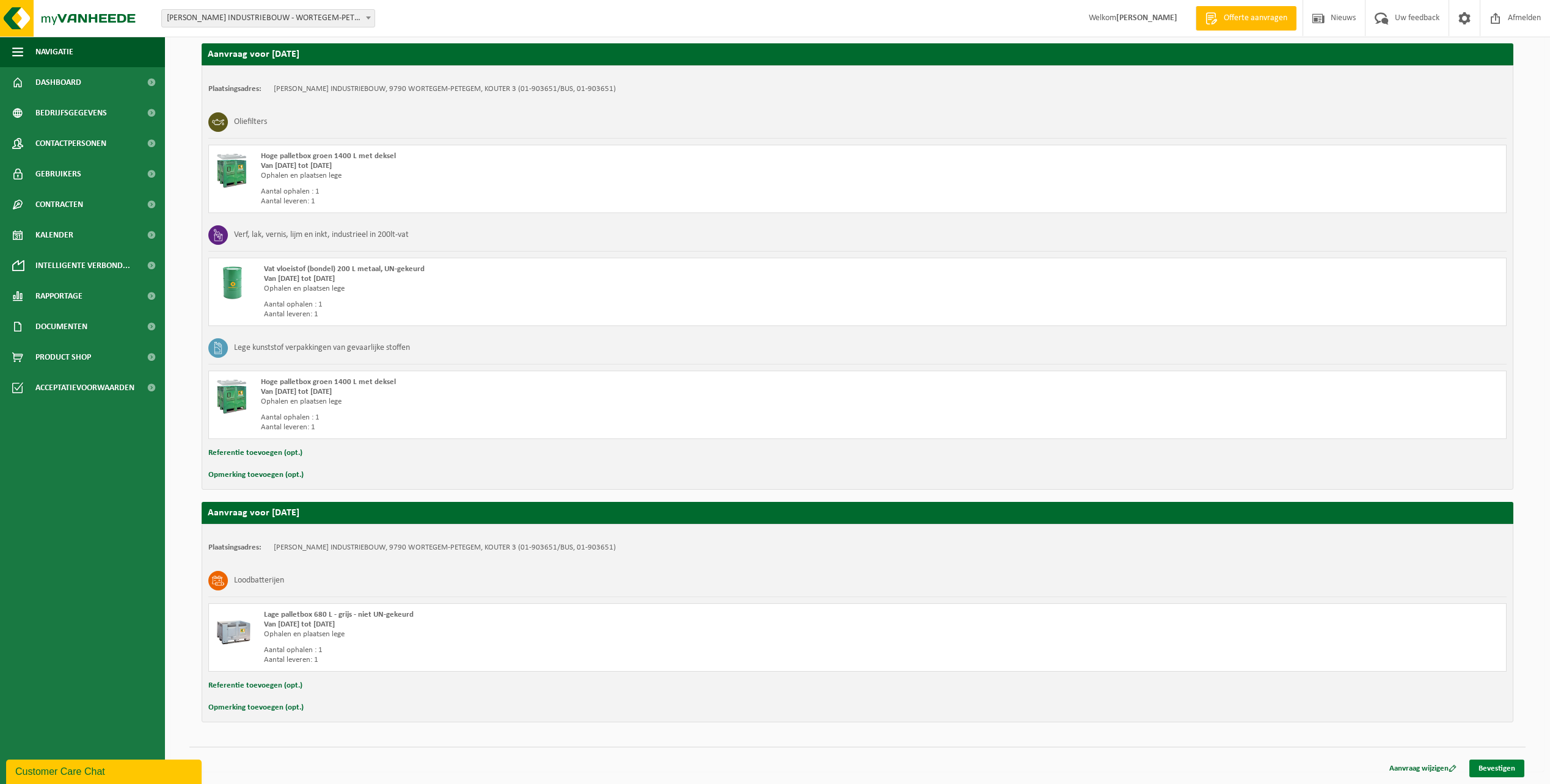
click at [1491, 768] on link "Bevestigen" at bounding box center [1497, 768] width 55 height 17
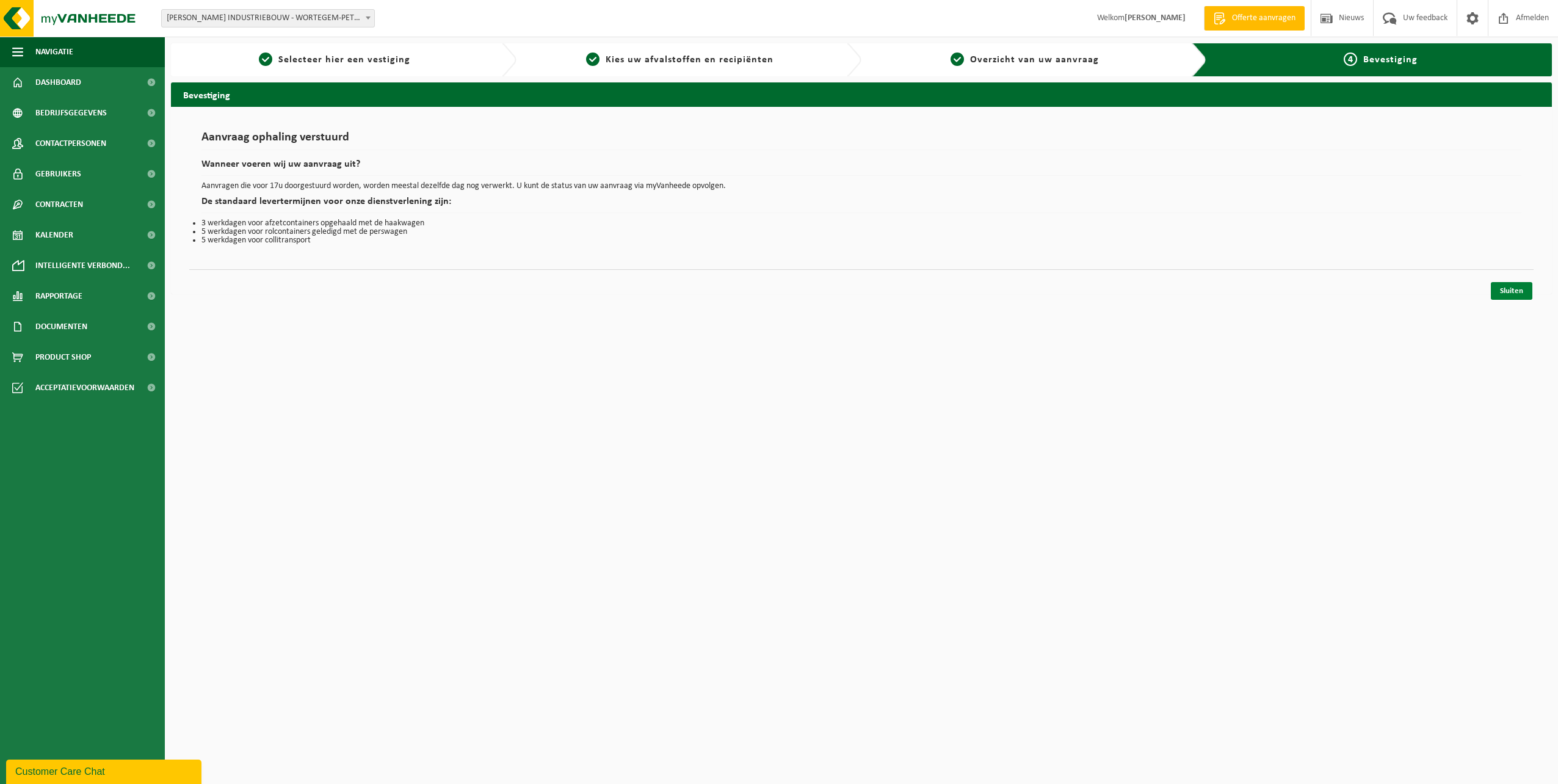
click at [1505, 286] on link "Sluiten" at bounding box center [1511, 291] width 41 height 17
